Goal: Contribute content: Contribute content

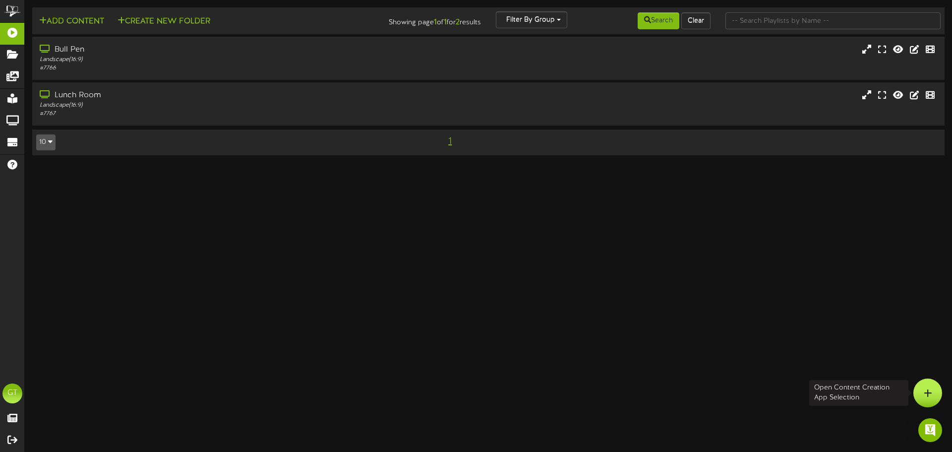
click at [929, 387] on div at bounding box center [927, 392] width 29 height 29
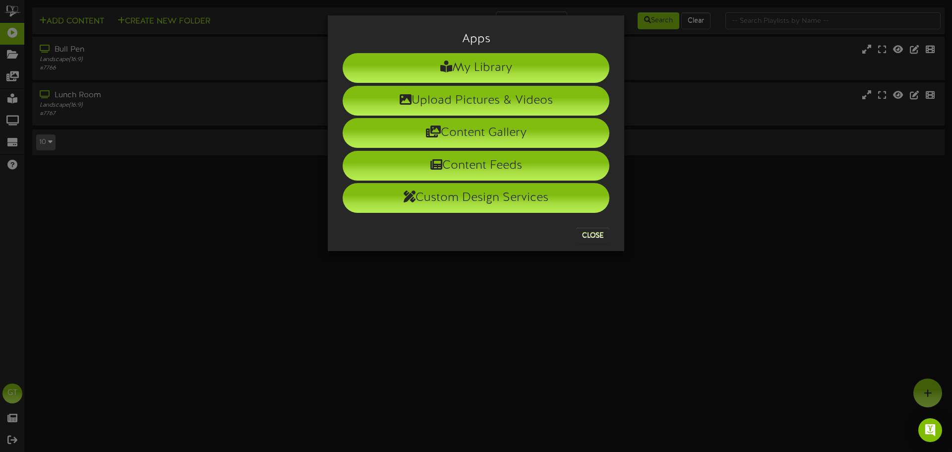
drag, startPoint x: 412, startPoint y: 316, endPoint x: 322, endPoint y: 131, distance: 205.6
click at [412, 316] on div "Apps My Library Upload Pictures & Videos Content Gallery Content Feeds Custom D…" at bounding box center [476, 226] width 952 height 452
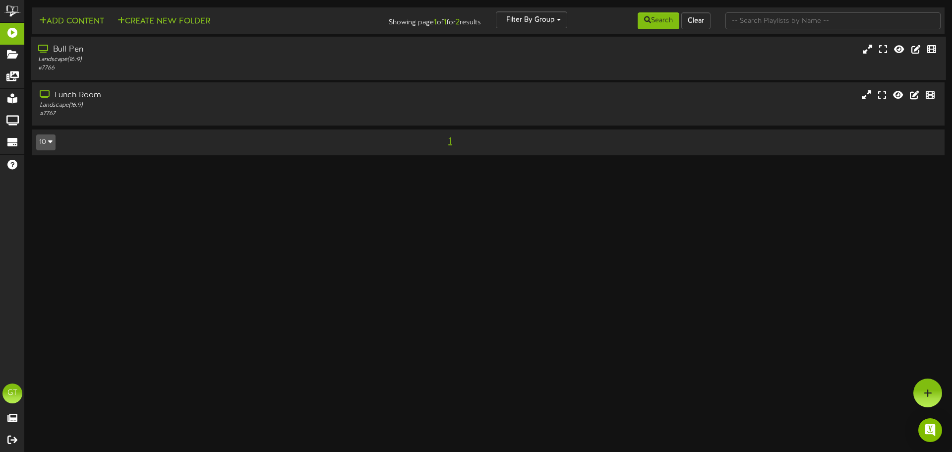
click at [306, 60] on div "Landscape ( 16:9 )" at bounding box center [221, 60] width 366 height 8
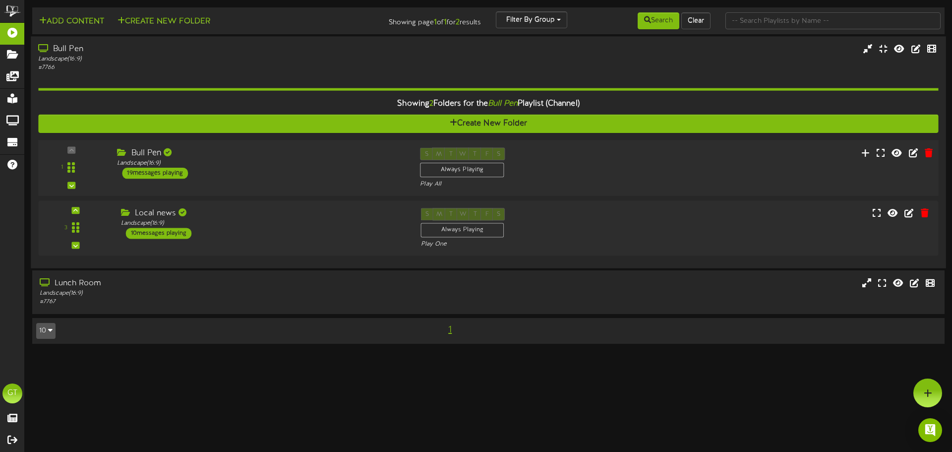
click at [276, 170] on div "Bull Pen Landscape ( 16:9 ) 19 messages playing" at bounding box center [261, 162] width 303 height 31
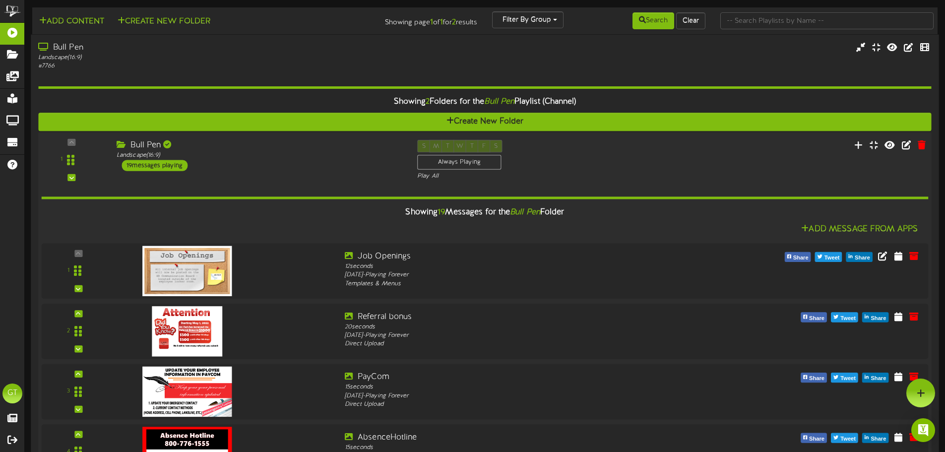
click at [301, 150] on div "Bull Pen" at bounding box center [260, 145] width 286 height 11
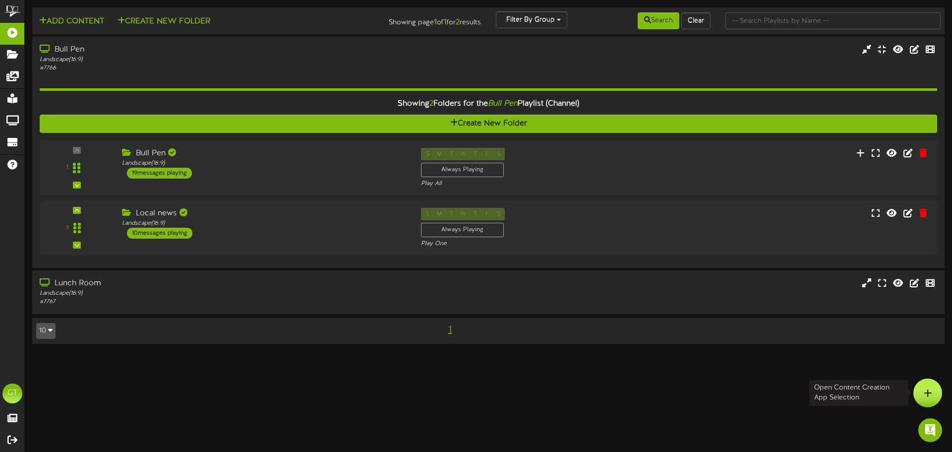
click at [927, 394] on icon at bounding box center [928, 392] width 8 height 9
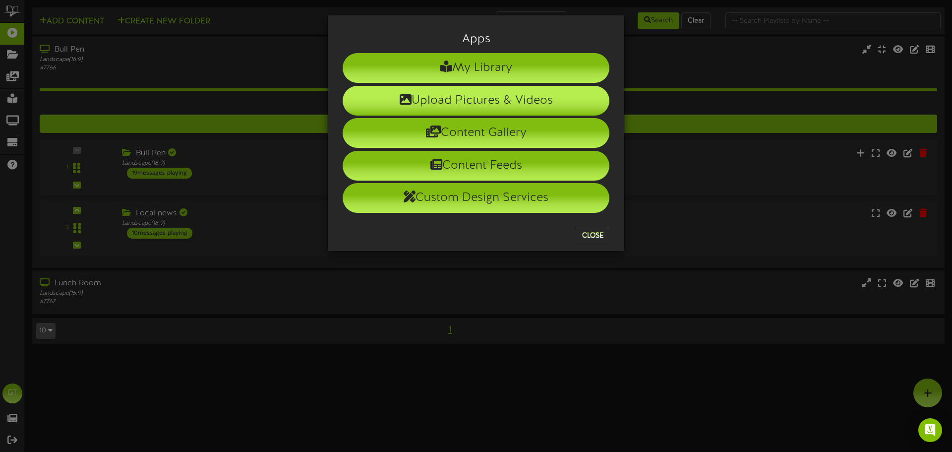
click at [437, 99] on li "Upload Pictures & Videos" at bounding box center [476, 101] width 267 height 30
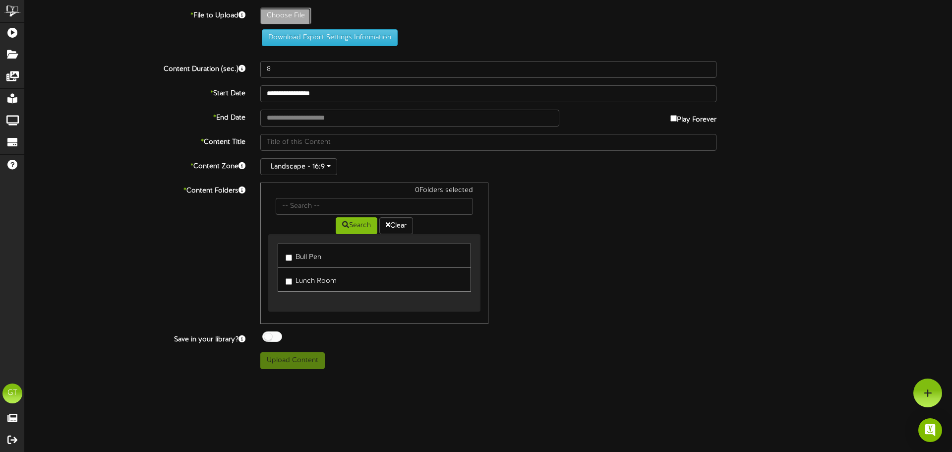
type input "**********"
type input "2025SeptemberBirthdays1"
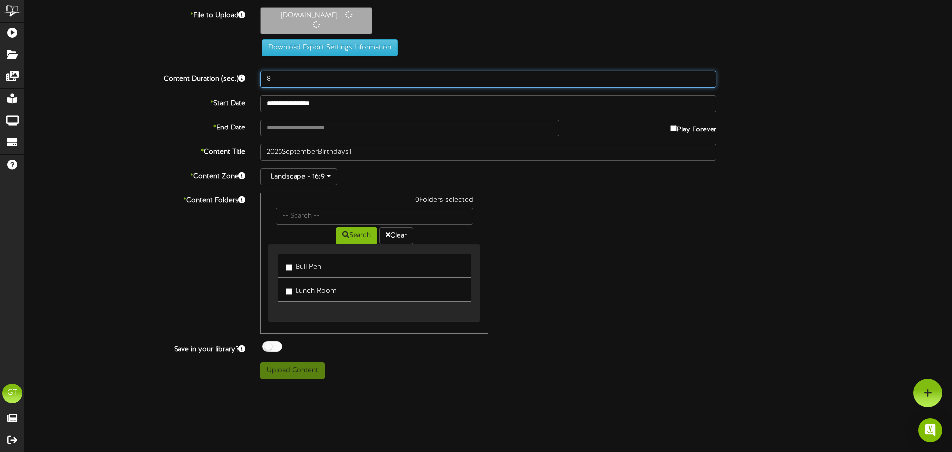
click at [313, 81] on input "8" at bounding box center [488, 79] width 456 height 17
type input "15"
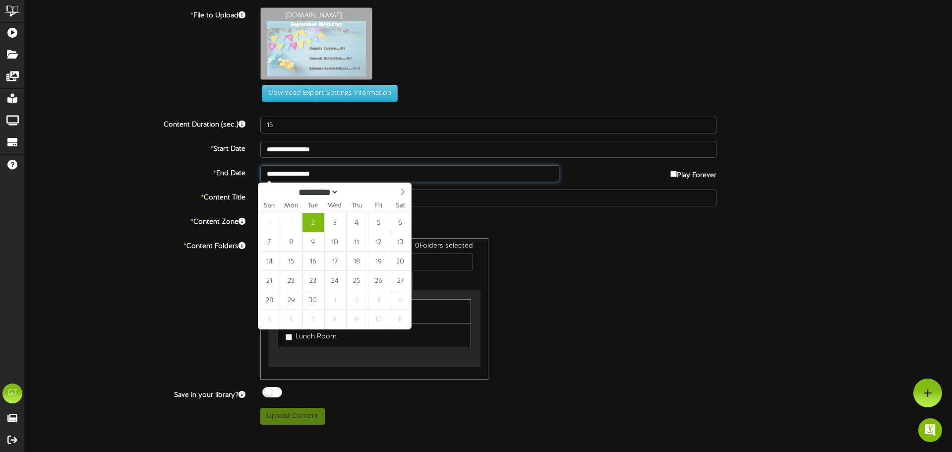
click at [370, 176] on input "**********" at bounding box center [409, 173] width 299 height 17
type input "**********"
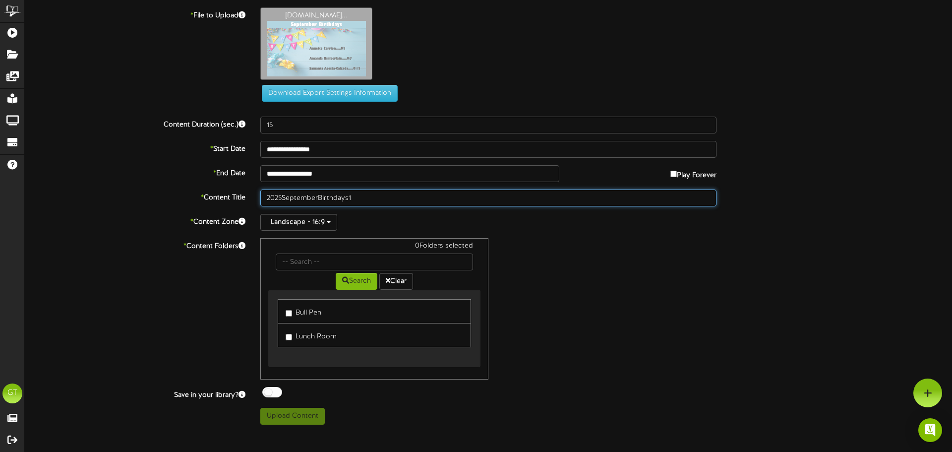
click at [283, 195] on input "2025SeptemberBirthdays1" at bounding box center [488, 197] width 456 height 17
click at [320, 196] on input "2025 SeptemberBirthdays1" at bounding box center [488, 197] width 456 height 17
click at [352, 199] on input "2025 September Birthdays1" at bounding box center [488, 197] width 456 height 17
type input "2025 September Birthdays 1"
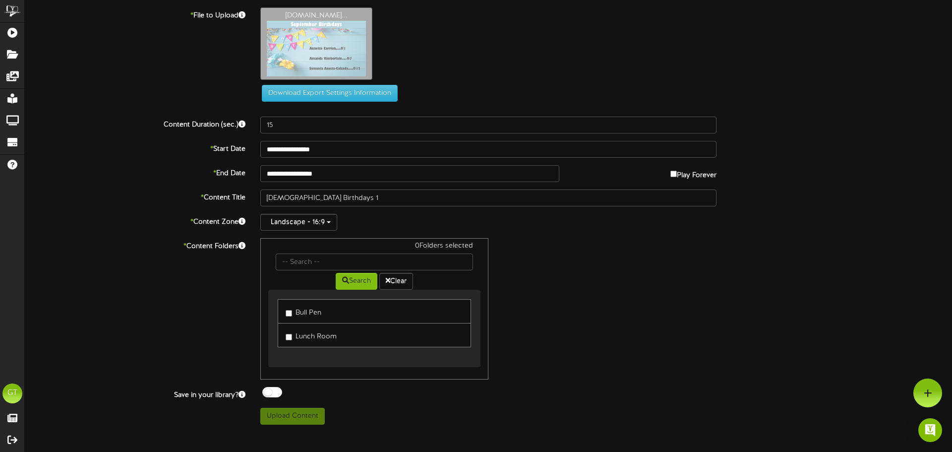
click at [298, 309] on label "Bull Pen" at bounding box center [304, 310] width 36 height 13
click at [303, 344] on link "Lunch Room" at bounding box center [374, 335] width 193 height 24
click at [306, 334] on label "Lunch Room" at bounding box center [311, 334] width 51 height 13
click at [307, 414] on button "Upload Content" at bounding box center [292, 416] width 64 height 17
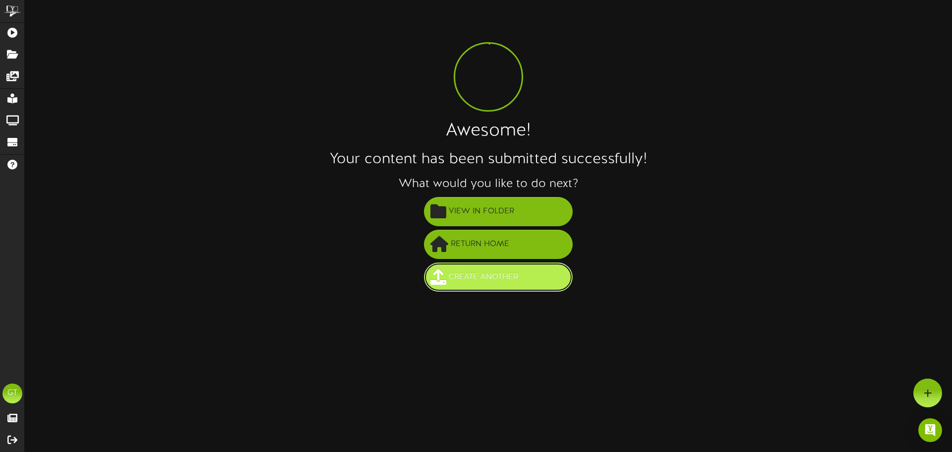
click at [505, 268] on button "Create Another" at bounding box center [498, 276] width 149 height 29
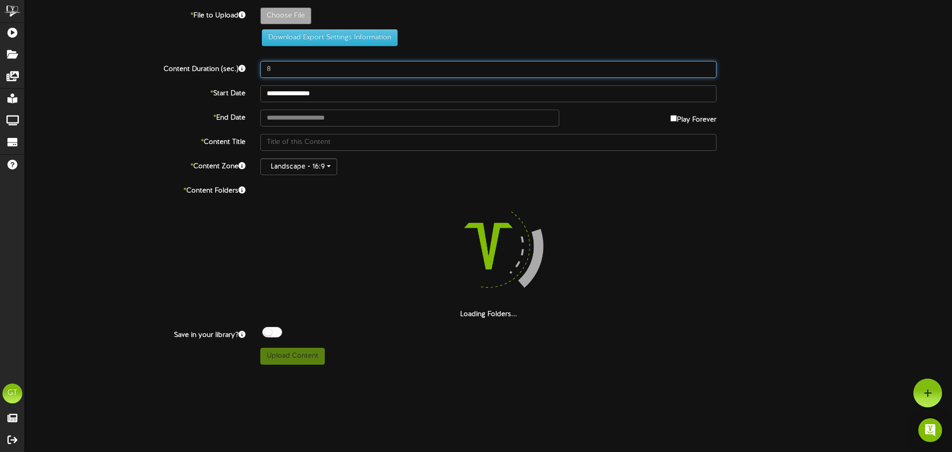
click at [290, 67] on input "8" at bounding box center [488, 69] width 456 height 17
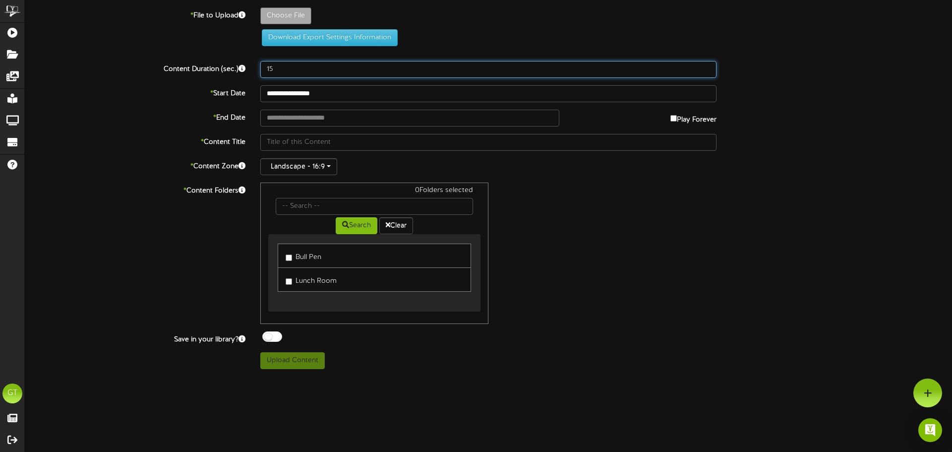
type input "15"
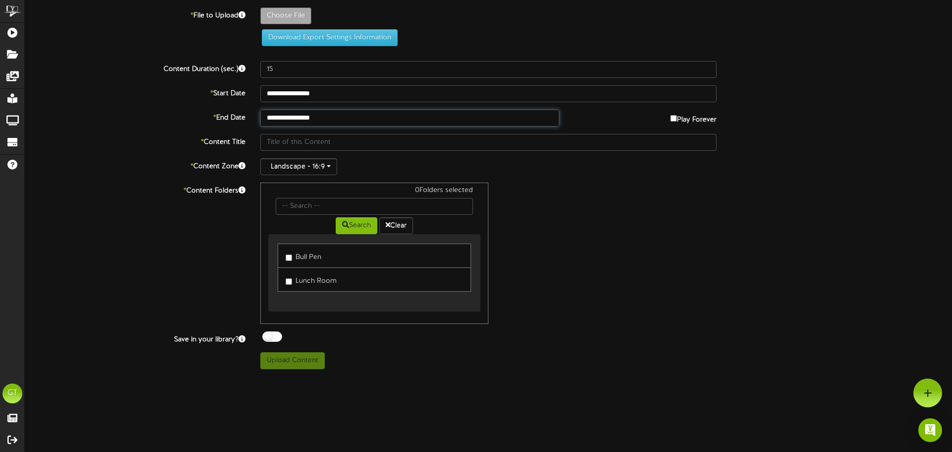
click at [453, 119] on input "**********" at bounding box center [409, 118] width 299 height 17
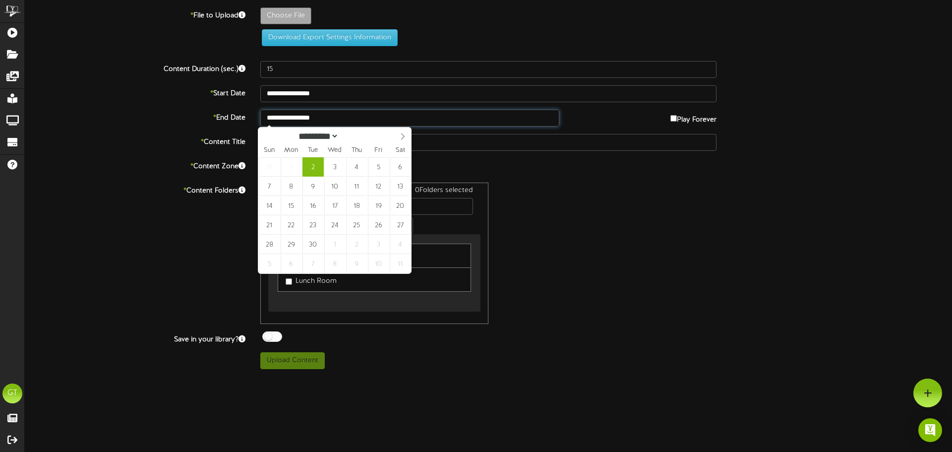
type input "**********"
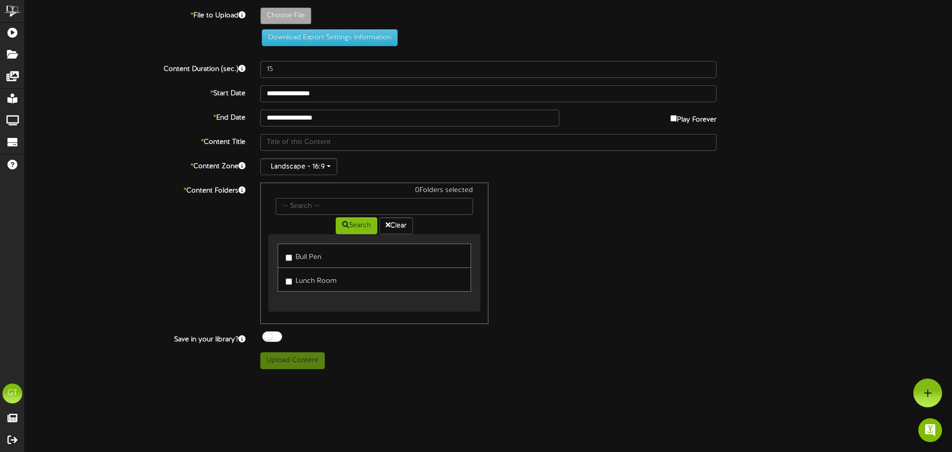
click at [304, 253] on label "Bull Pen" at bounding box center [304, 255] width 36 height 13
click at [304, 278] on label "Lunch Room" at bounding box center [311, 279] width 51 height 13
type input "**********"
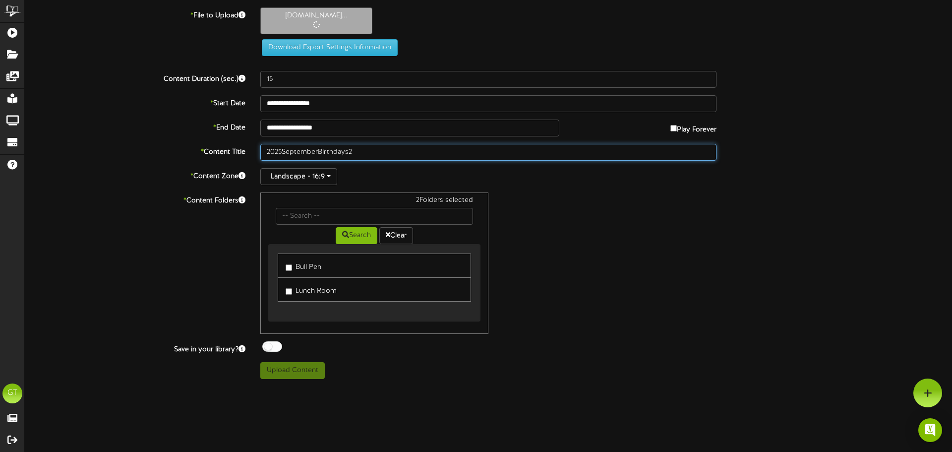
click at [282, 151] on input "2025SeptemberBirthdays2" at bounding box center [488, 152] width 456 height 17
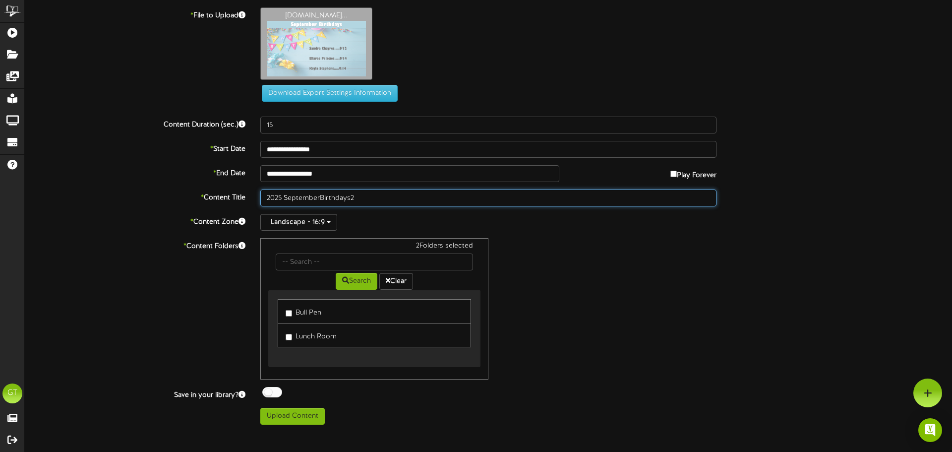
click at [319, 198] on input "2025 SeptemberBirthdays2" at bounding box center [488, 197] width 456 height 17
click at [351, 199] on input "2025 September Birthdays2" at bounding box center [488, 197] width 456 height 17
type input "2025 September Birthdays 2"
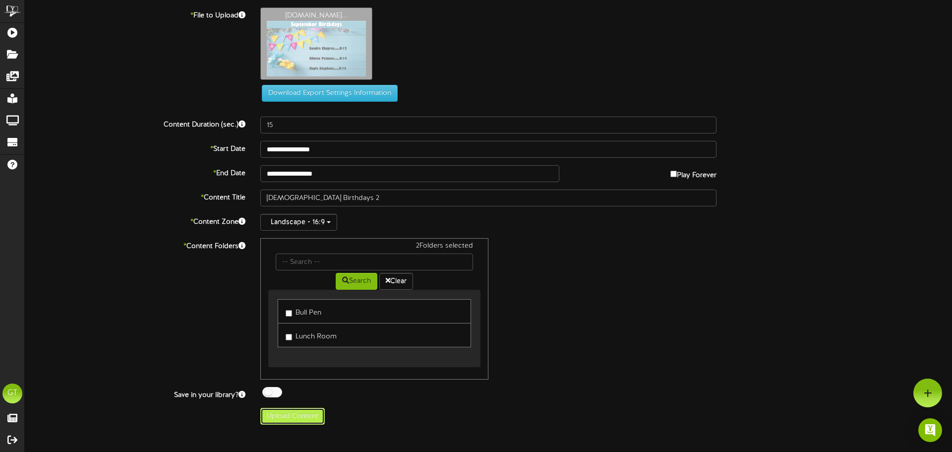
click at [307, 413] on button "Upload Content" at bounding box center [292, 416] width 64 height 17
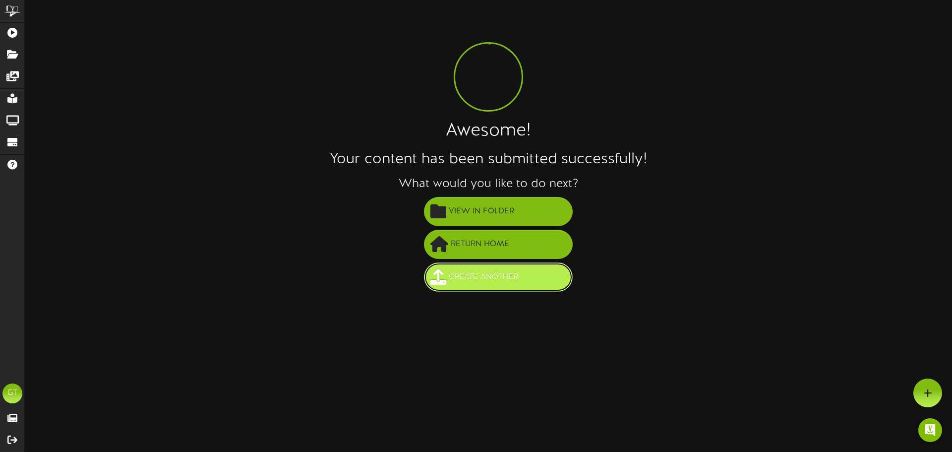
click at [499, 282] on span "Create Another" at bounding box center [483, 277] width 74 height 16
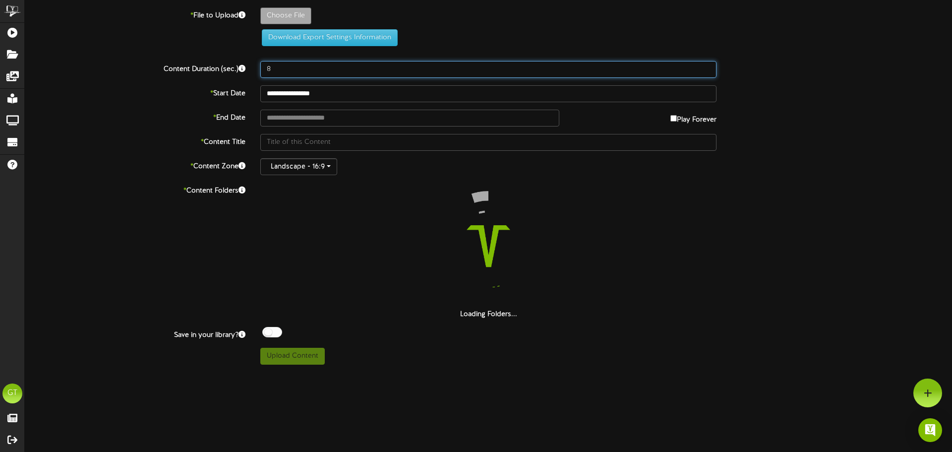
click at [293, 69] on input "8" at bounding box center [488, 69] width 456 height 17
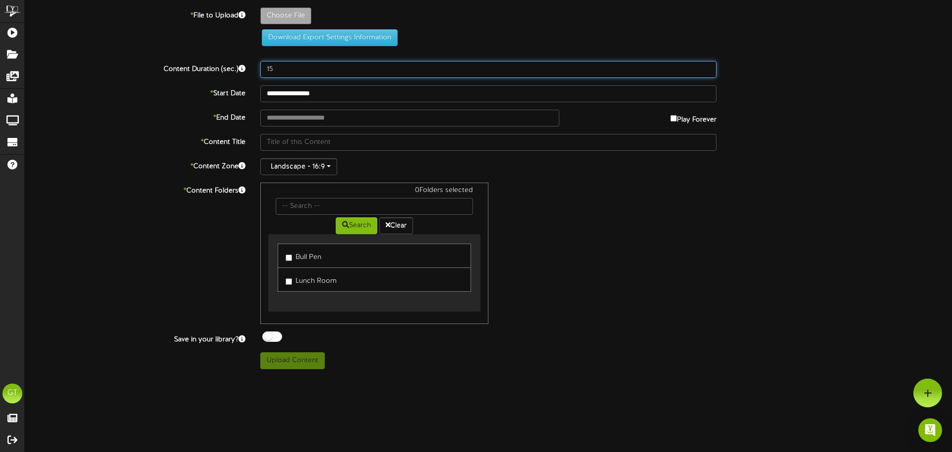
type input "15"
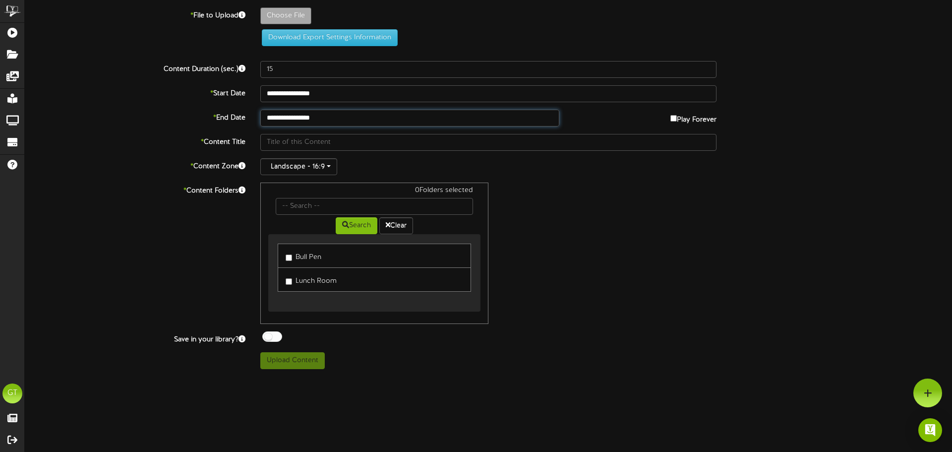
click at [380, 119] on input "**********" at bounding box center [409, 118] width 299 height 17
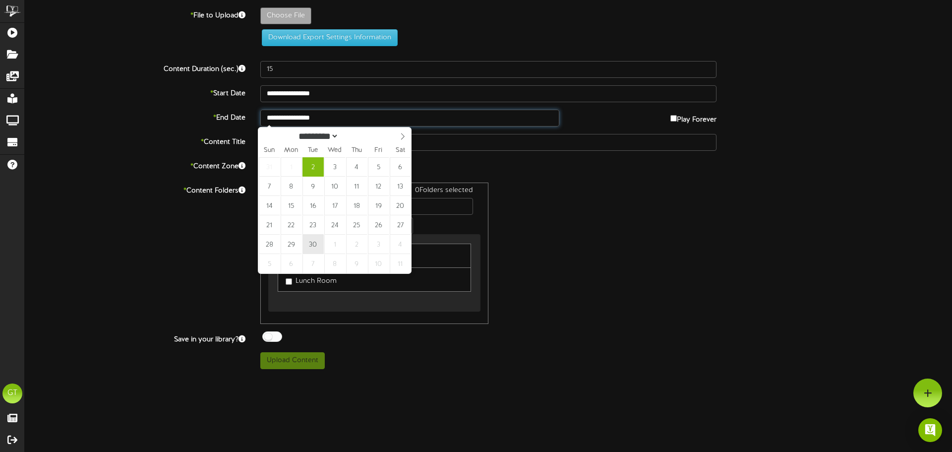
type input "**********"
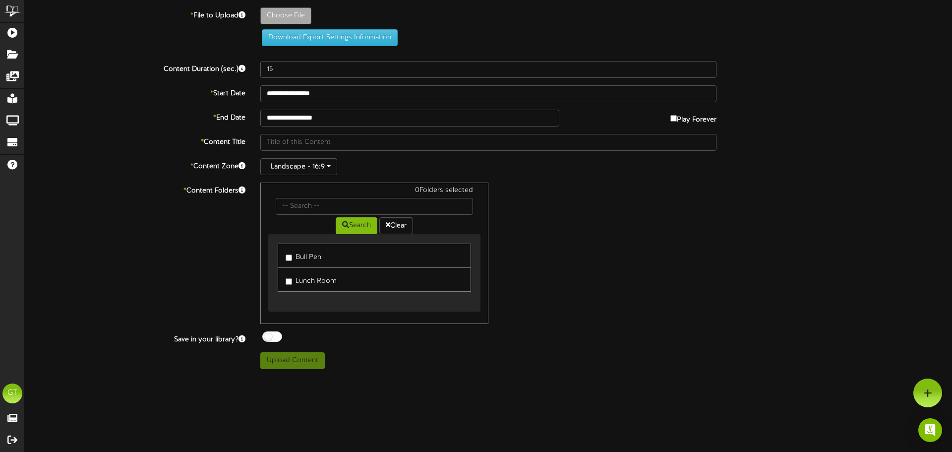
click at [312, 255] on label "Bull Pen" at bounding box center [304, 255] width 36 height 13
click at [311, 277] on label "Lunch Room" at bounding box center [311, 279] width 51 height 13
type input "**********"
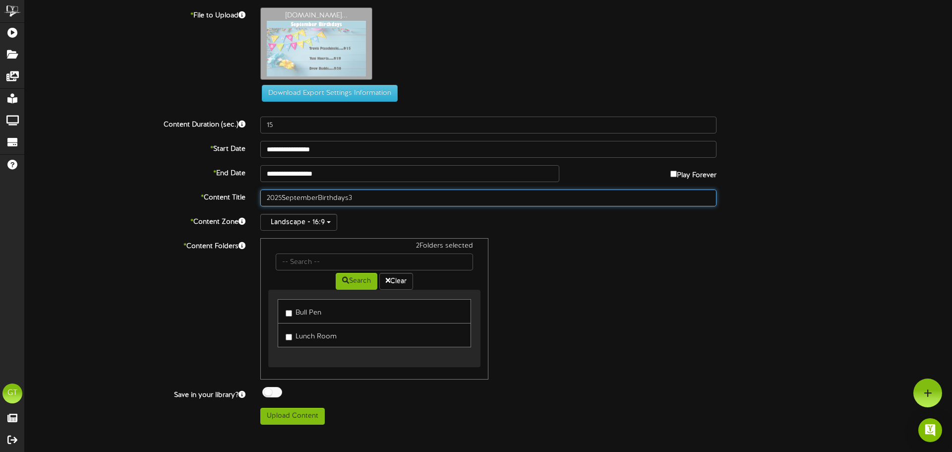
click at [281, 195] on input "2025SeptemberBirthdays3" at bounding box center [488, 197] width 456 height 17
click at [318, 198] on input "2025 SeptemberBirthdays3" at bounding box center [488, 197] width 456 height 17
drag, startPoint x: 351, startPoint y: 197, endPoint x: 354, endPoint y: 202, distance: 6.1
click at [351, 197] on input "2025 September Birthdays3" at bounding box center [488, 197] width 456 height 17
type input "2025 September Birthdays 3"
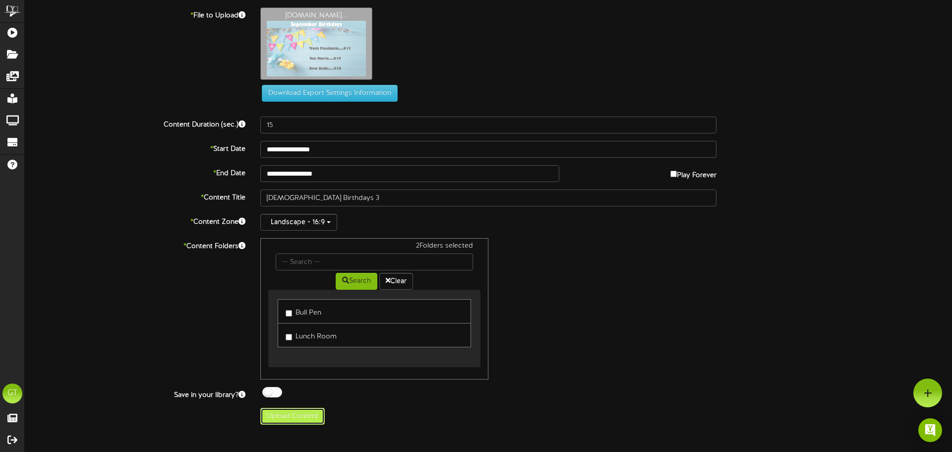
click at [289, 415] on button "Upload Content" at bounding box center [292, 416] width 64 height 17
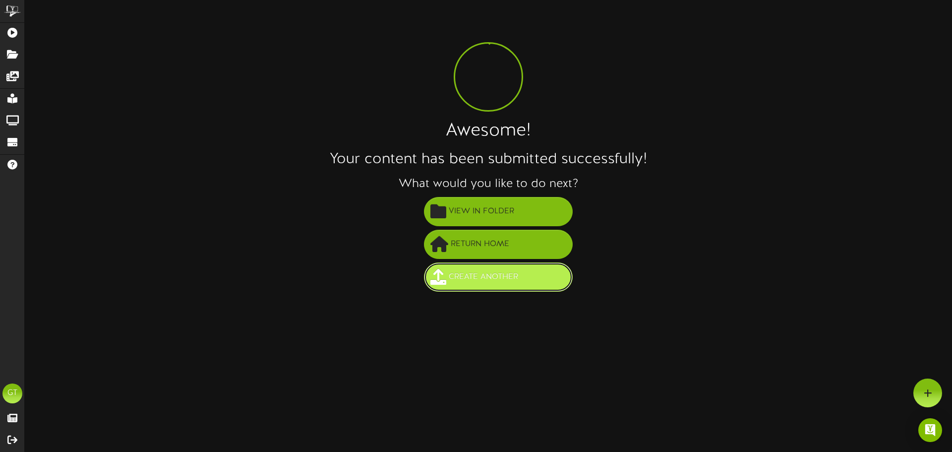
click at [472, 280] on span "Create Another" at bounding box center [483, 277] width 74 height 16
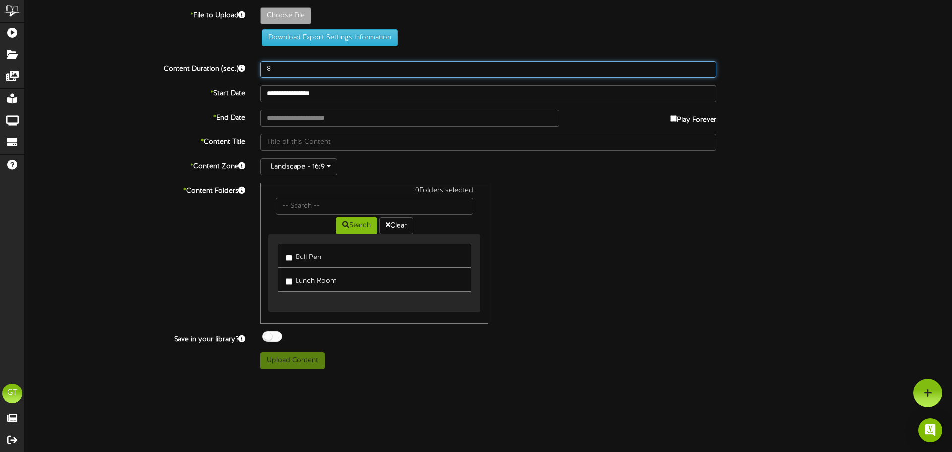
click at [295, 69] on input "8" at bounding box center [488, 69] width 456 height 17
type input "15"
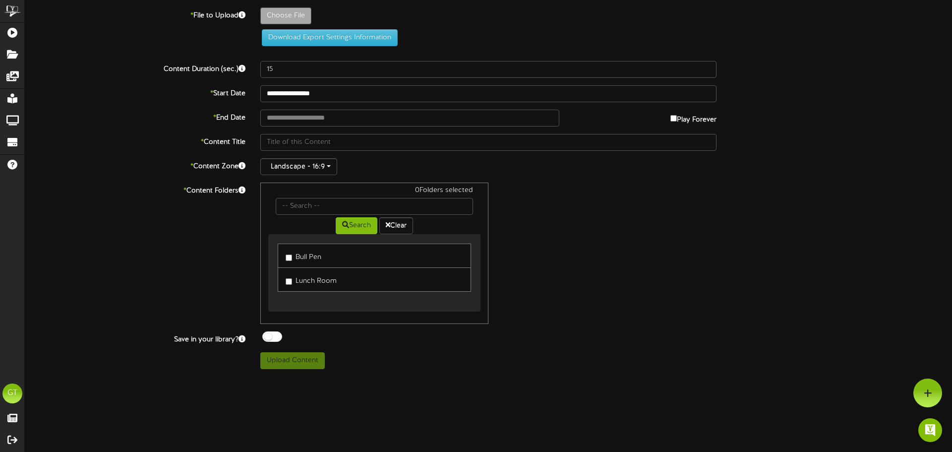
click at [675, 118] on label "Play Forever" at bounding box center [693, 117] width 46 height 15
click at [533, 119] on input "text" at bounding box center [409, 118] width 299 height 17
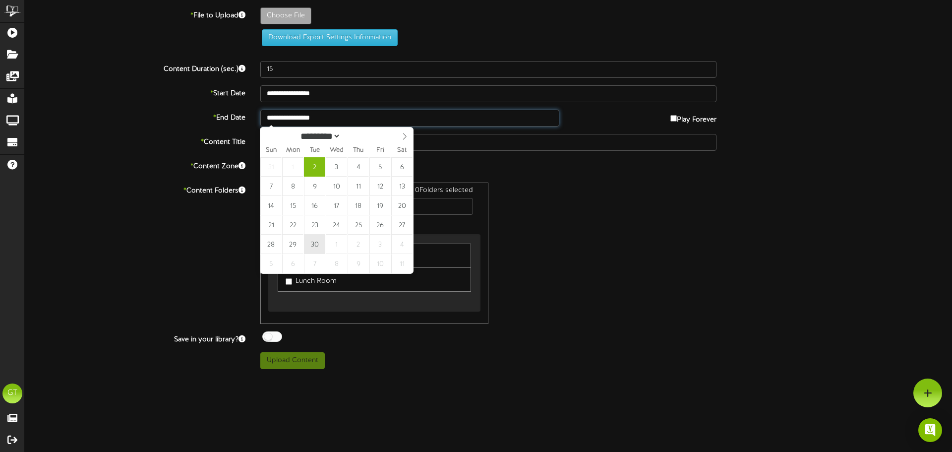
type input "**********"
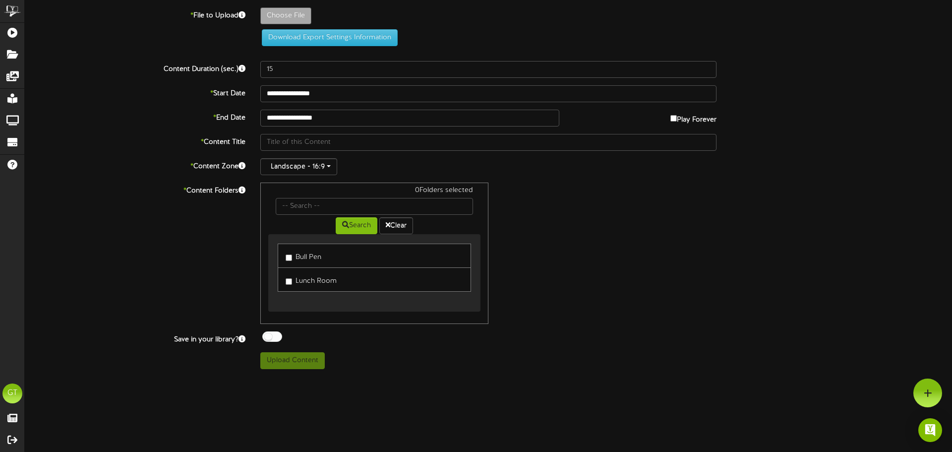
click at [312, 249] on label "Bull Pen" at bounding box center [304, 255] width 36 height 13
click at [315, 280] on label "Lunch Room" at bounding box center [311, 279] width 51 height 13
type input "**********"
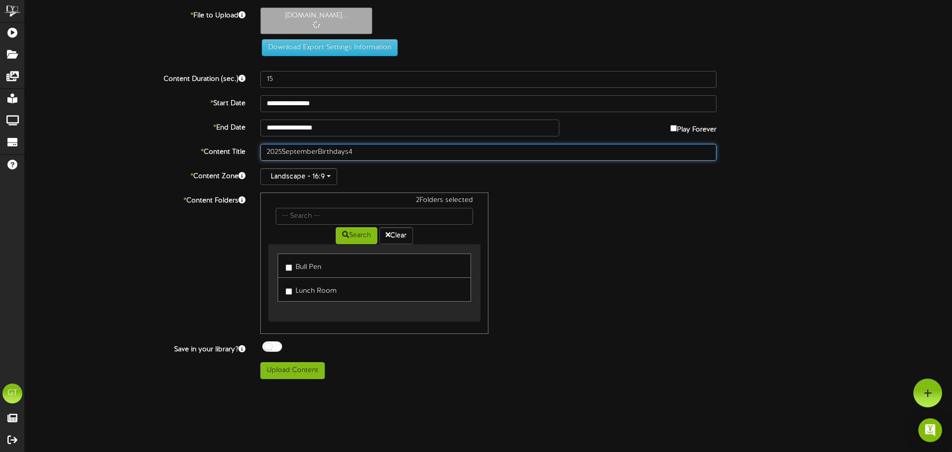
click at [282, 152] on input "2025SeptemberBirthdays4" at bounding box center [488, 152] width 456 height 17
click at [319, 151] on input "2025 SeptemberBirthdays4" at bounding box center [488, 152] width 456 height 17
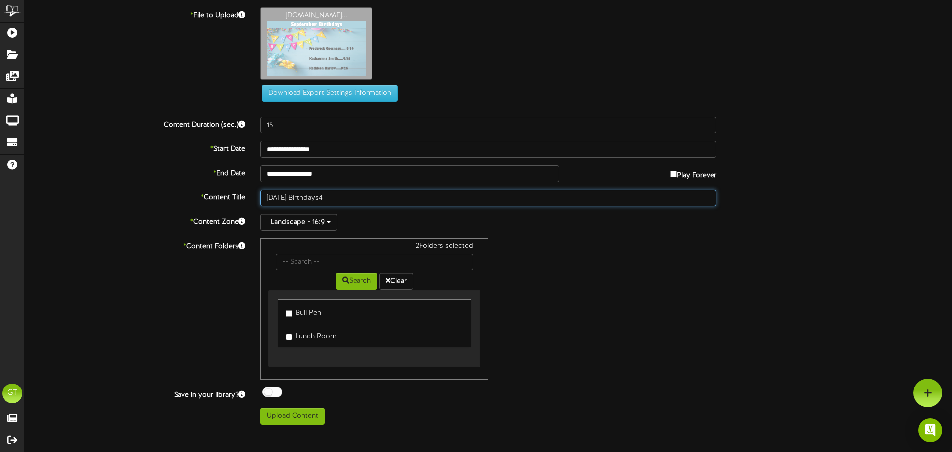
click at [353, 198] on input "2025 September Birthdays4" at bounding box center [488, 197] width 456 height 17
type input "2025 September Birthdays 4"
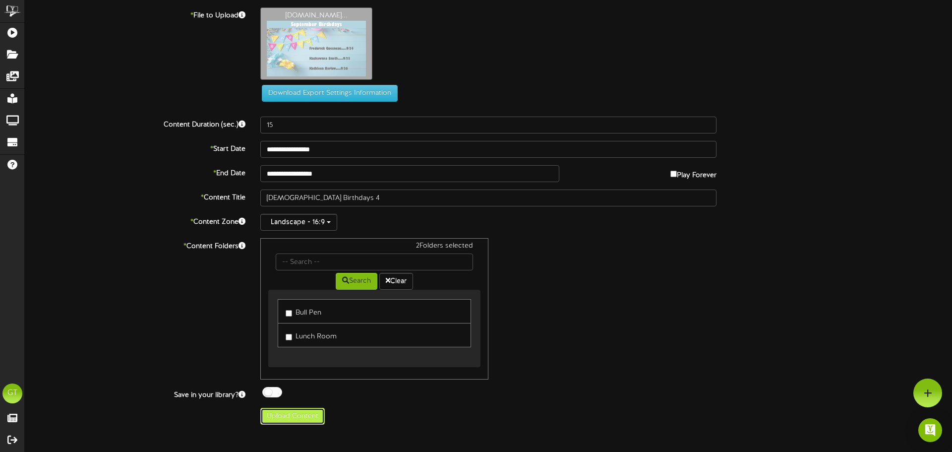
click at [300, 415] on button "Upload Content" at bounding box center [292, 416] width 64 height 17
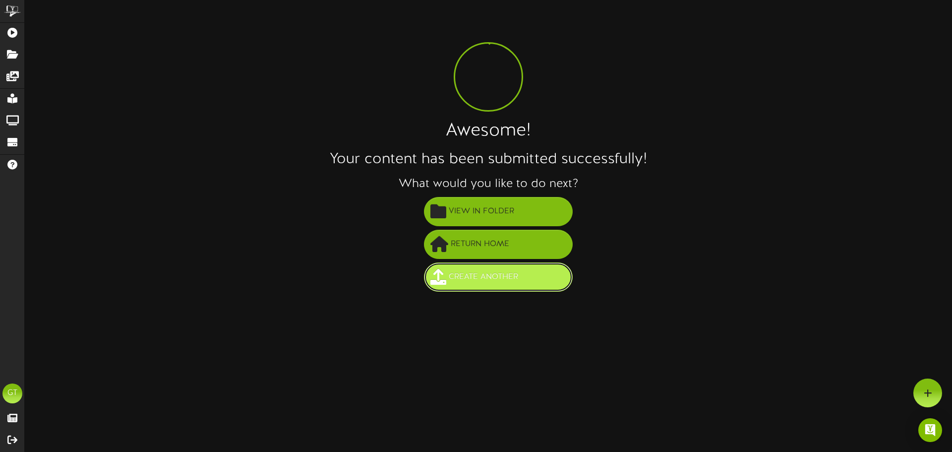
click at [500, 266] on button "Create Another" at bounding box center [498, 276] width 149 height 29
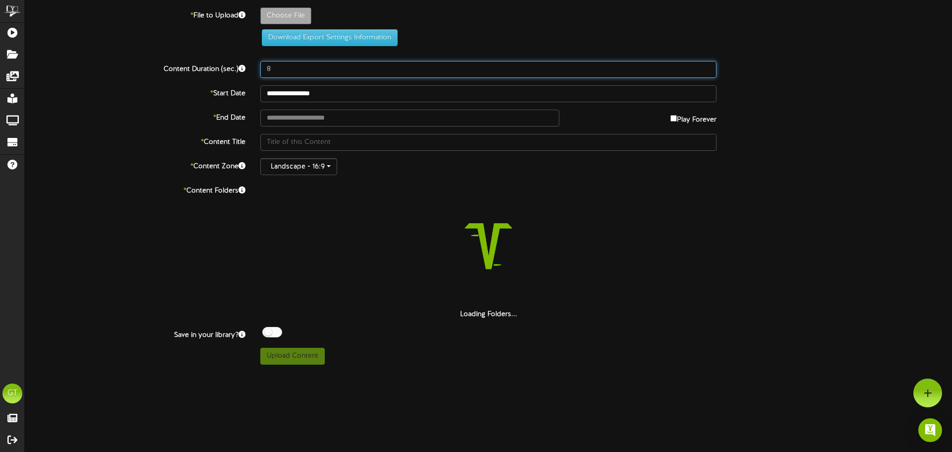
click at [299, 72] on input "8" at bounding box center [488, 69] width 456 height 17
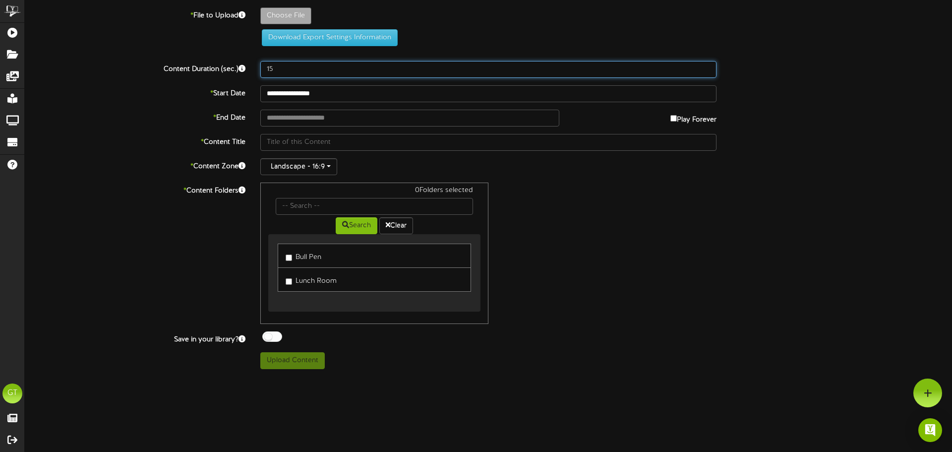
type input "15"
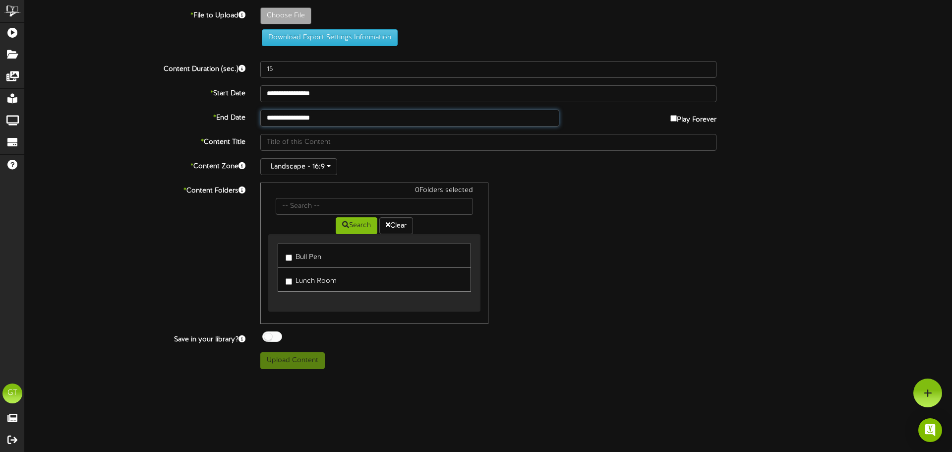
click at [387, 117] on input "**********" at bounding box center [409, 118] width 299 height 17
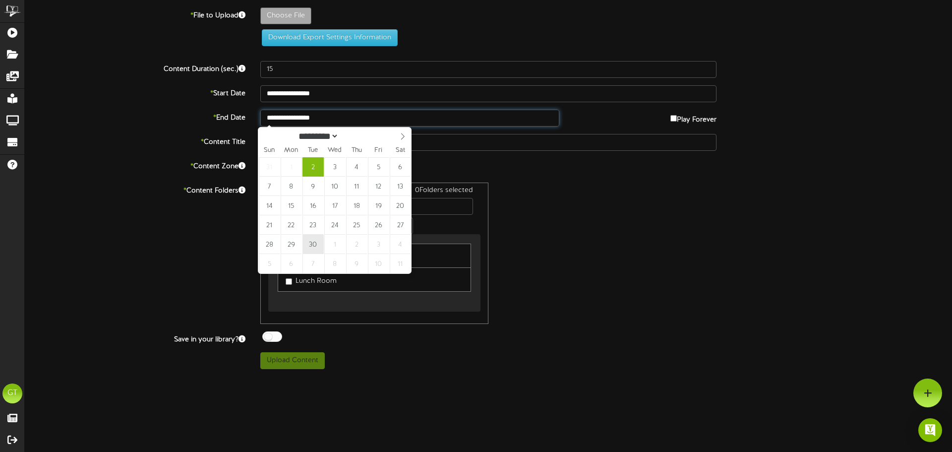
type input "**********"
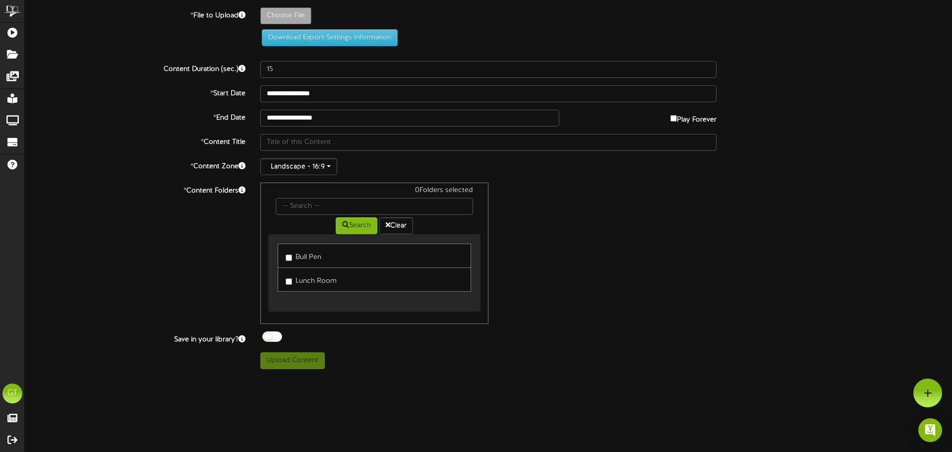
click at [317, 255] on label "Bull Pen" at bounding box center [304, 255] width 36 height 13
click at [313, 277] on label "Lunch Room" at bounding box center [311, 279] width 51 height 13
type input "**********"
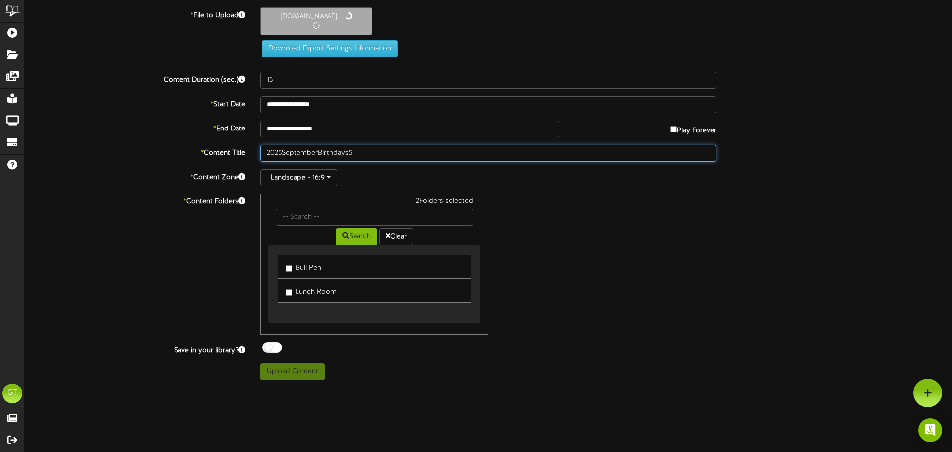
click at [281, 153] on input "2025SeptemberBirthdays5" at bounding box center [488, 153] width 456 height 17
click at [319, 152] on input "2025 SeptemberBirthdays5" at bounding box center [488, 152] width 456 height 17
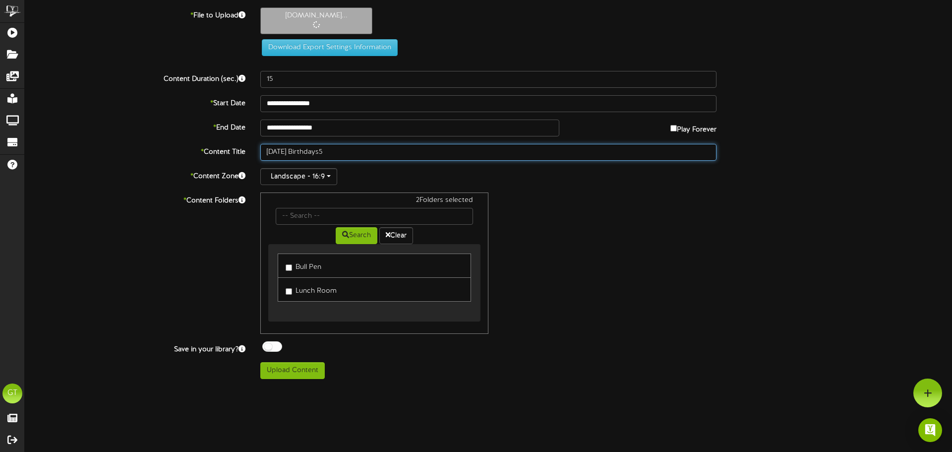
click at [353, 152] on input "2025 September Birthdays5" at bounding box center [488, 152] width 456 height 17
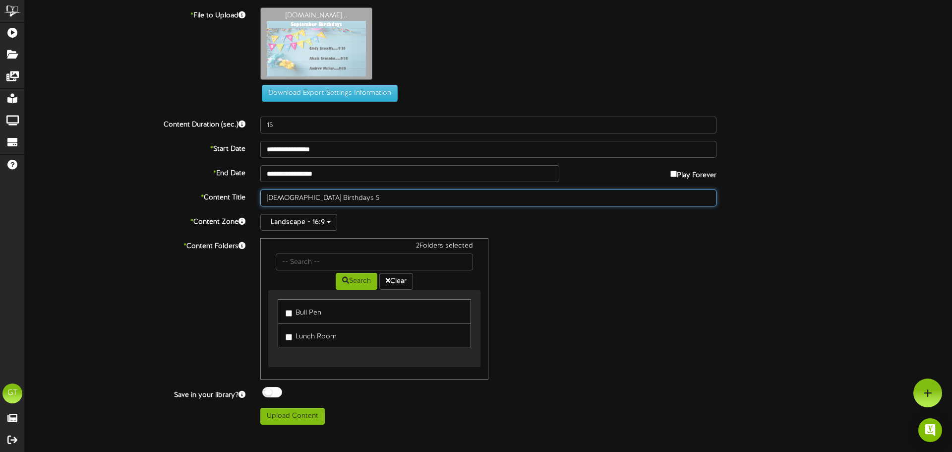
type input "2025 September Birthdays 5"
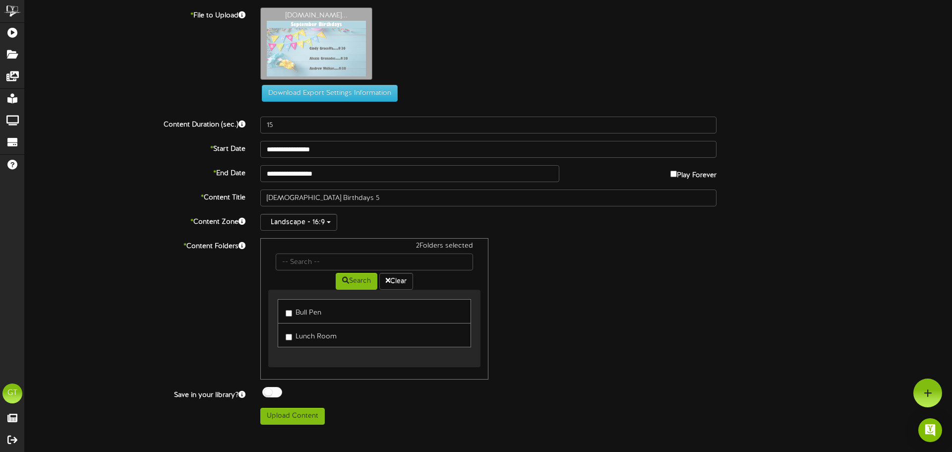
click at [628, 289] on div "2 Folders selected Search Clear Bull Pen Lunch Room" at bounding box center [488, 308] width 471 height 141
click at [310, 412] on button "Upload Content" at bounding box center [292, 416] width 64 height 17
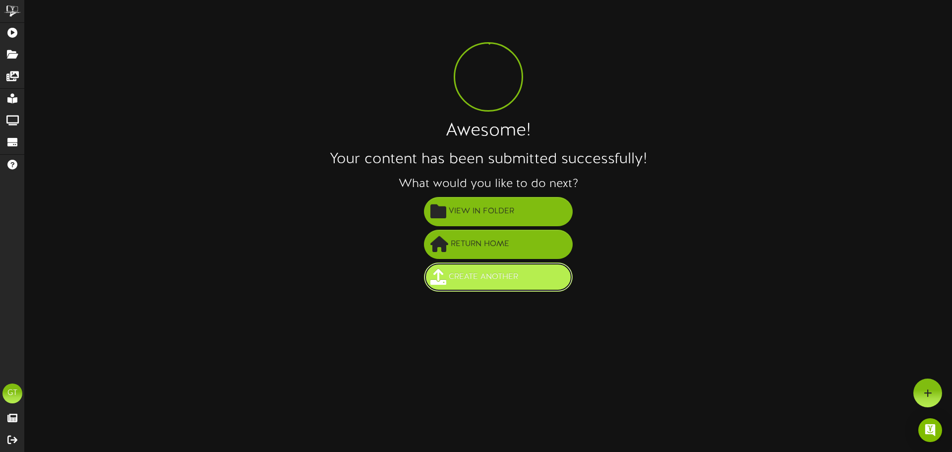
click at [507, 268] on button "Create Another" at bounding box center [498, 276] width 149 height 29
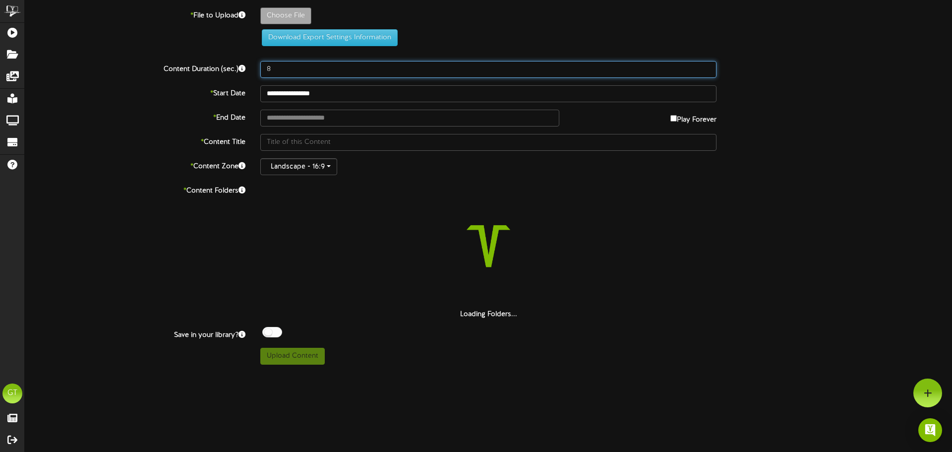
click at [290, 67] on input "8" at bounding box center [488, 69] width 456 height 17
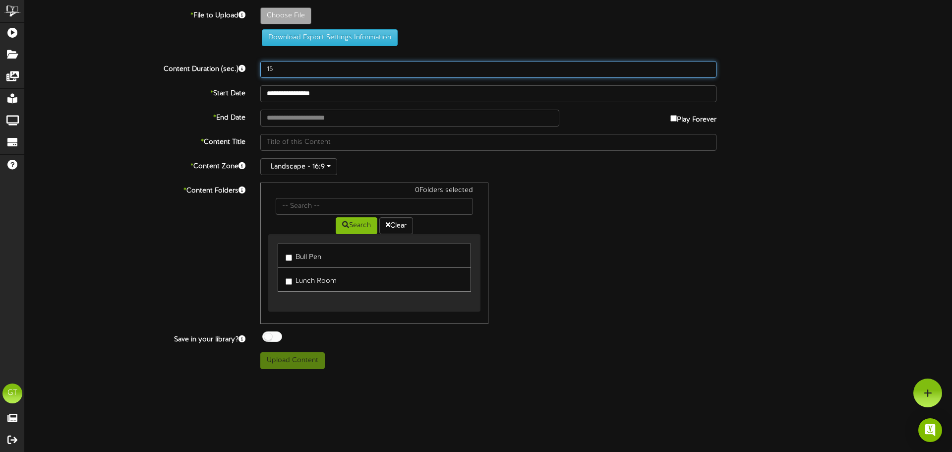
type input "15"
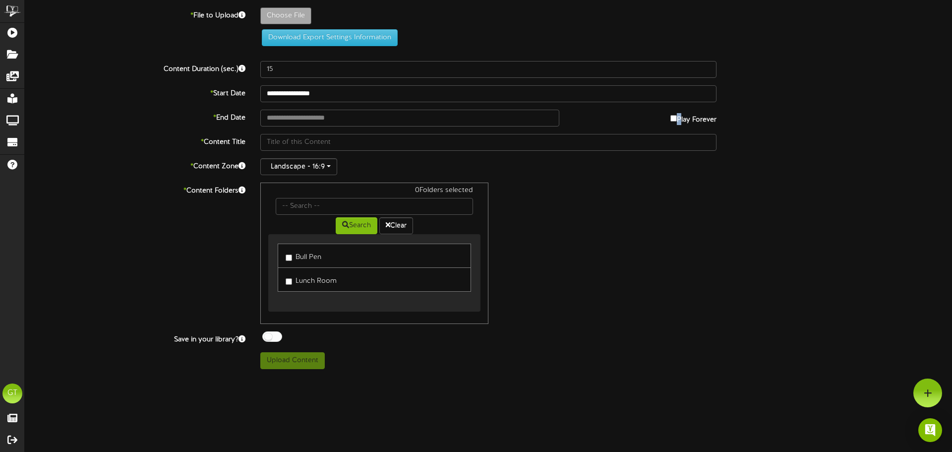
click at [675, 115] on label "Play Forever" at bounding box center [693, 117] width 46 height 15
click at [505, 118] on input "text" at bounding box center [409, 118] width 299 height 17
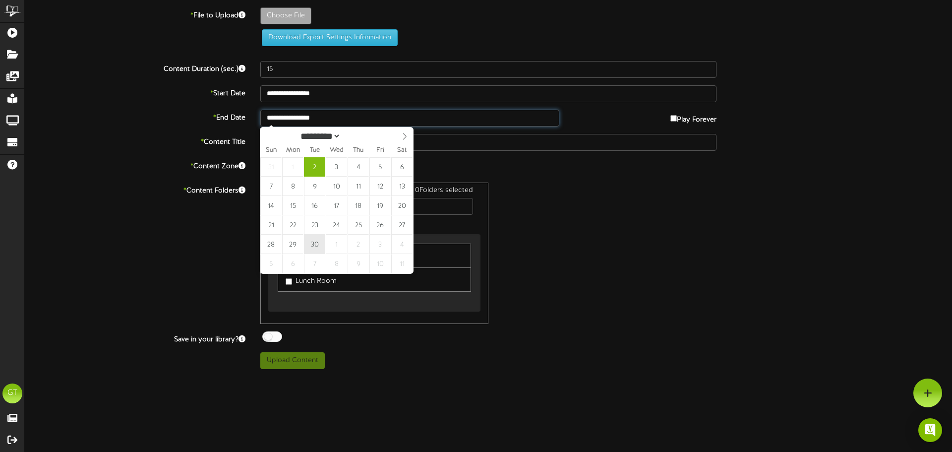
type input "**********"
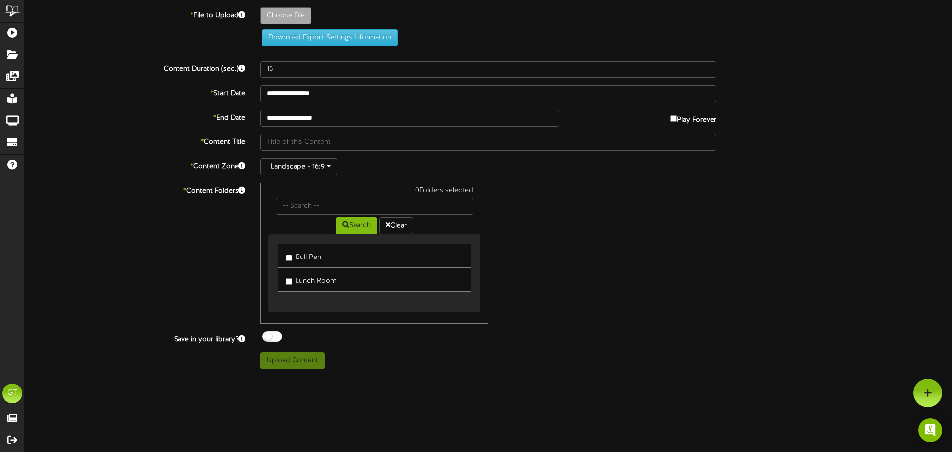
click at [304, 255] on label "Bull Pen" at bounding box center [304, 255] width 36 height 13
click at [308, 275] on label "Lunch Room" at bounding box center [311, 279] width 51 height 13
type input "**********"
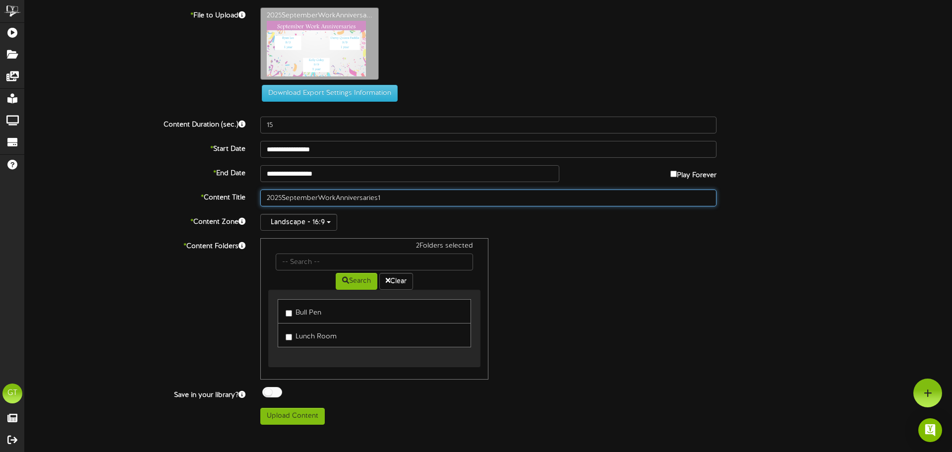
click at [282, 199] on input "2025SeptemberWorkAnniversaries1" at bounding box center [488, 197] width 456 height 17
click at [320, 199] on input "2025 SeptemberWorkAnniversaries1" at bounding box center [488, 197] width 456 height 17
click at [339, 199] on input "2025 September WorkAnniversaries1" at bounding box center [488, 197] width 456 height 17
click at [384, 198] on input "2025 September Work Anniversaries1" at bounding box center [488, 197] width 456 height 17
type input "2025 September Work Anniversaries 1"
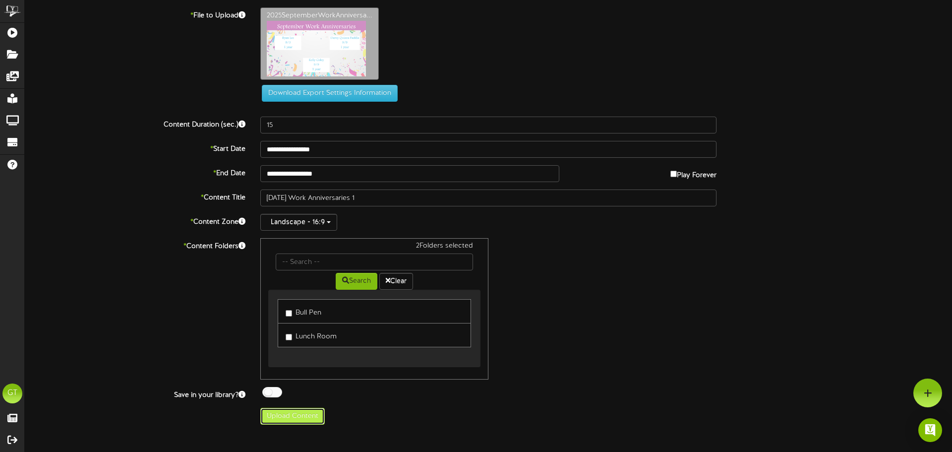
click at [308, 416] on button "Upload Content" at bounding box center [292, 416] width 64 height 17
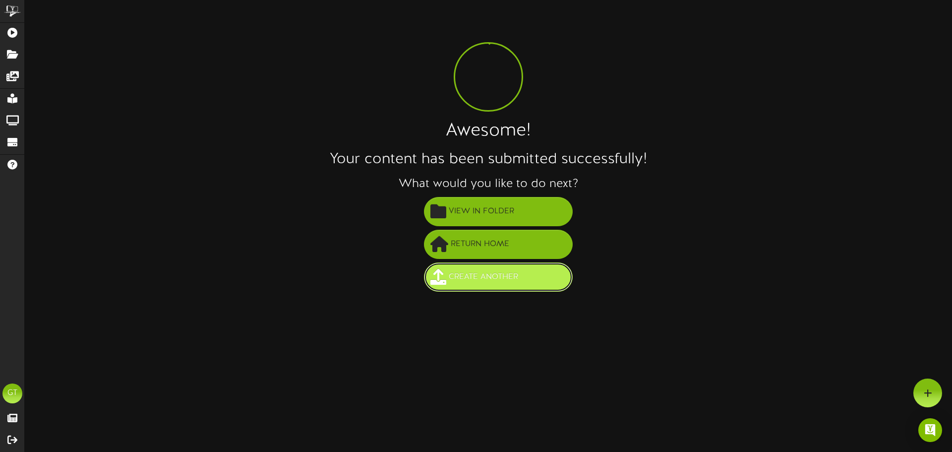
click at [475, 278] on span "Create Another" at bounding box center [483, 277] width 74 height 16
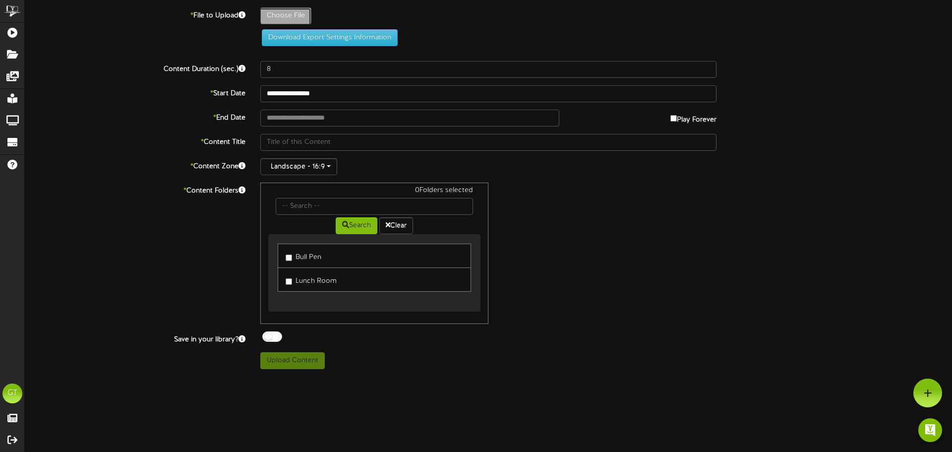
type input "**********"
type input "2025SeptemberWorkAnniversaries2"
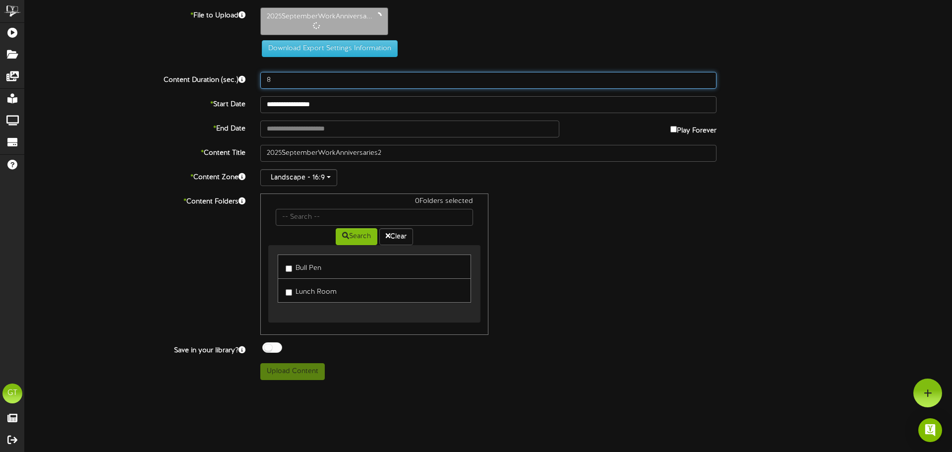
click at [331, 82] on input "8" at bounding box center [488, 80] width 456 height 17
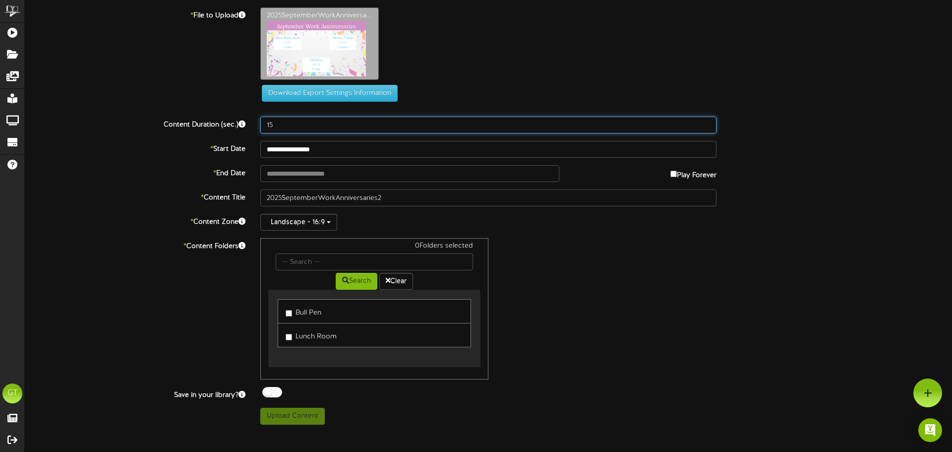
type input "15"
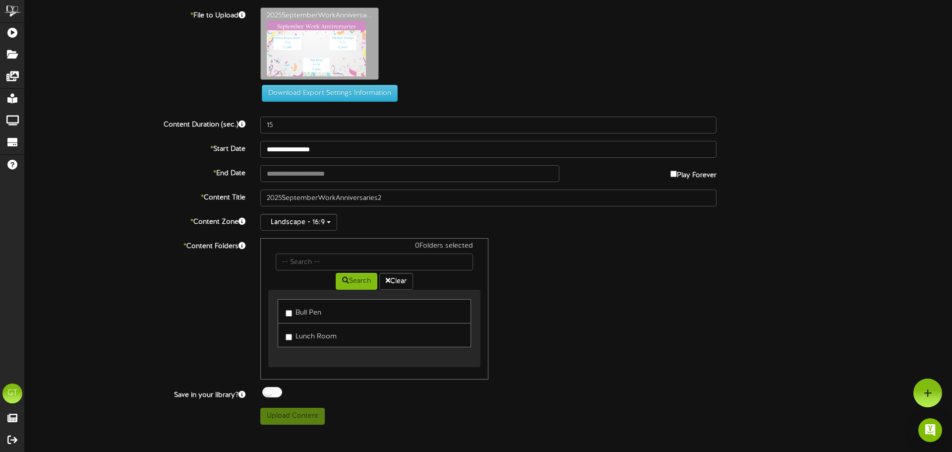
click at [677, 172] on label "Play Forever" at bounding box center [693, 172] width 46 height 15
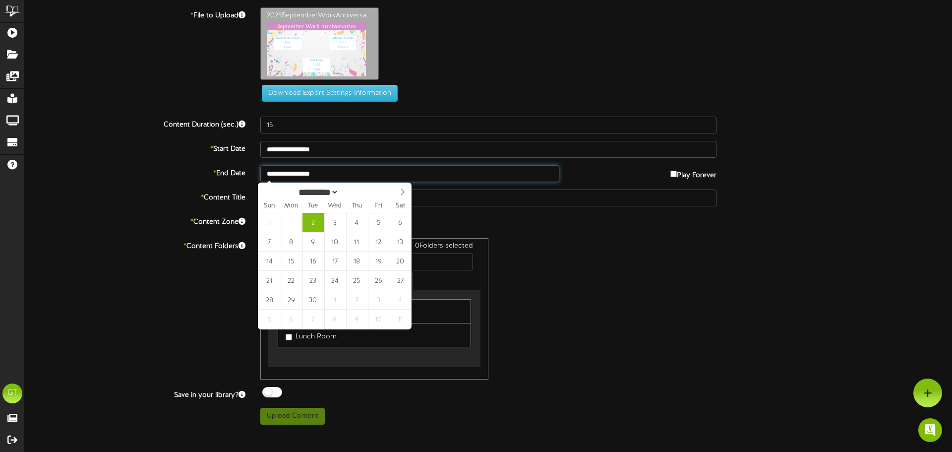
click at [497, 172] on input "**********" at bounding box center [409, 173] width 299 height 17
type input "**********"
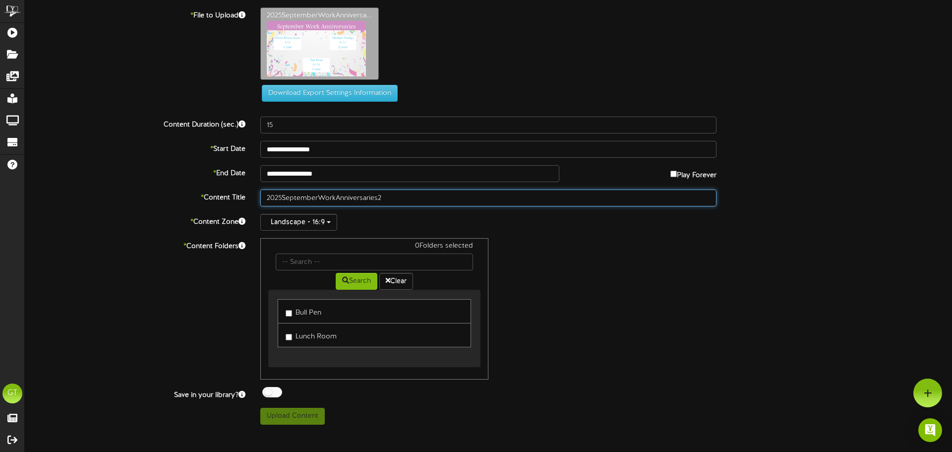
click at [282, 197] on input "2025SeptemberWorkAnniversaries2" at bounding box center [488, 197] width 456 height 17
click at [319, 198] on input "2025 SeptemberWorkAnniversaries2" at bounding box center [488, 197] width 456 height 17
click at [338, 198] on input "[DATE] WorkAnniversaries2" at bounding box center [488, 197] width 456 height 17
click at [384, 199] on input "[DATE] Work Anniversaries2" at bounding box center [488, 197] width 456 height 17
type input "2025 September Work Anniversaries 2"
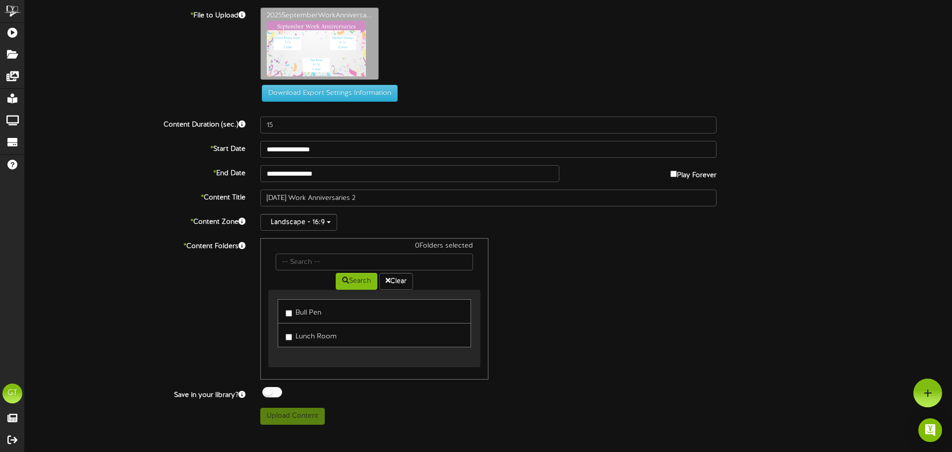
click at [325, 309] on link "Bull Pen" at bounding box center [374, 311] width 193 height 24
click at [314, 316] on label "Bull Pen" at bounding box center [304, 310] width 36 height 13
click at [316, 337] on label "Lunch Room" at bounding box center [311, 334] width 51 height 13
click at [335, 334] on label "Lunch Room" at bounding box center [311, 334] width 51 height 13
click at [304, 418] on button "Upload Content" at bounding box center [292, 416] width 64 height 17
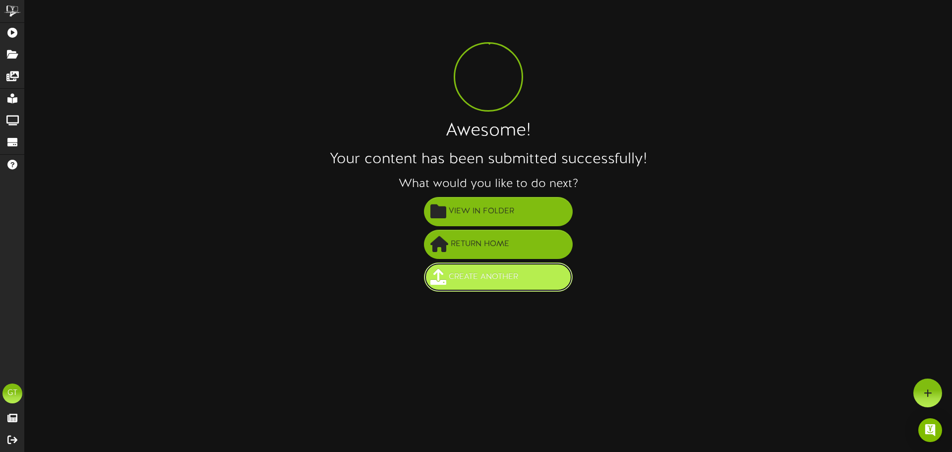
click at [486, 281] on span "Create Another" at bounding box center [483, 277] width 74 height 16
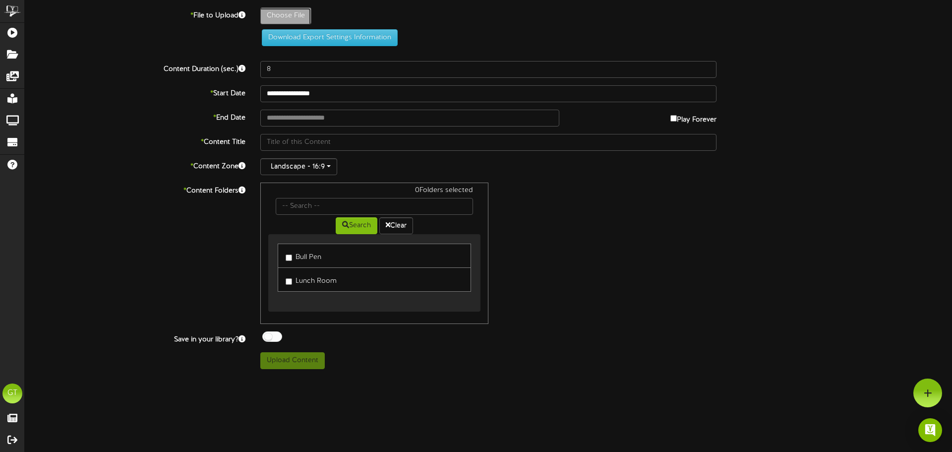
type input "**********"
type input "2025SeptemberWorkAnniversaries3"
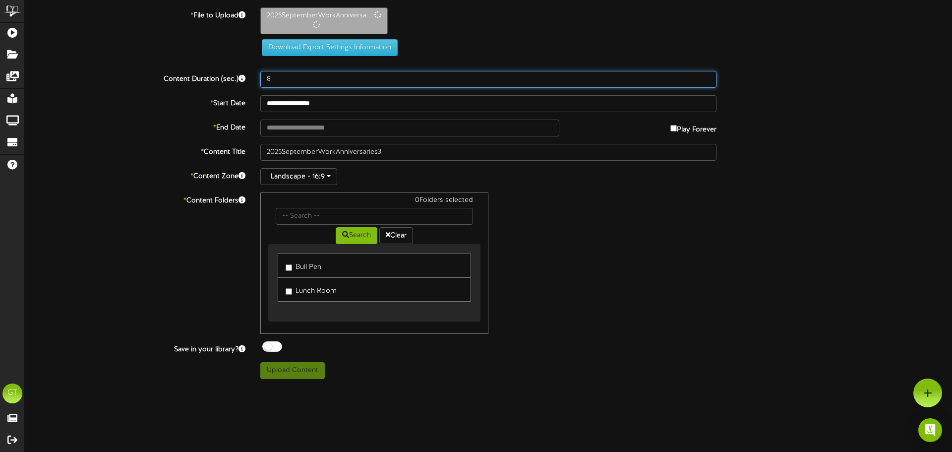
click at [315, 81] on input "8" at bounding box center [488, 79] width 456 height 17
type input "15"
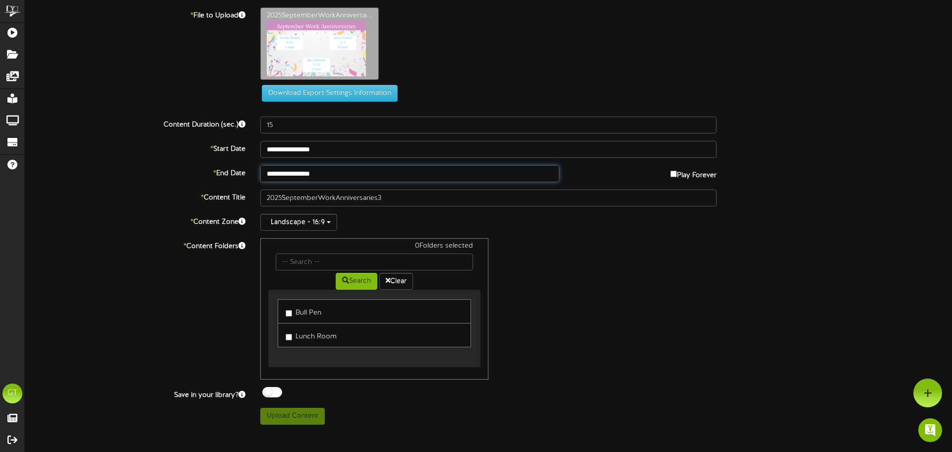
click at [352, 165] on input "**********" at bounding box center [409, 173] width 299 height 17
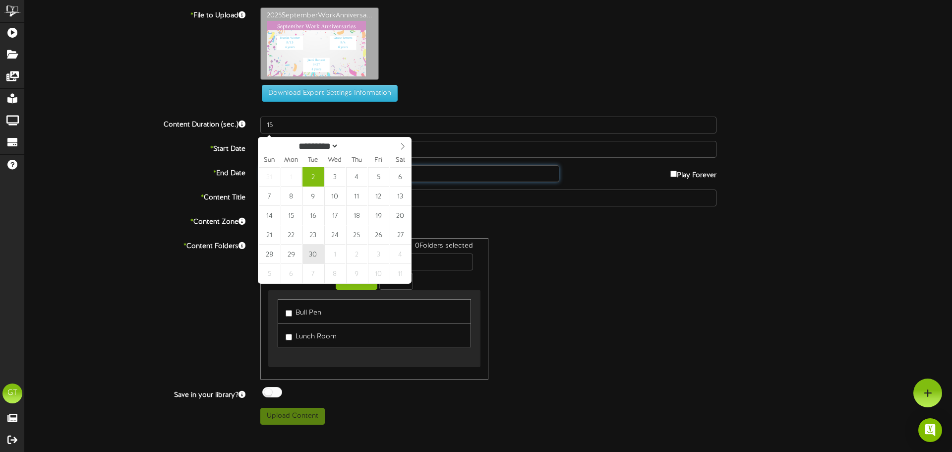
type input "**********"
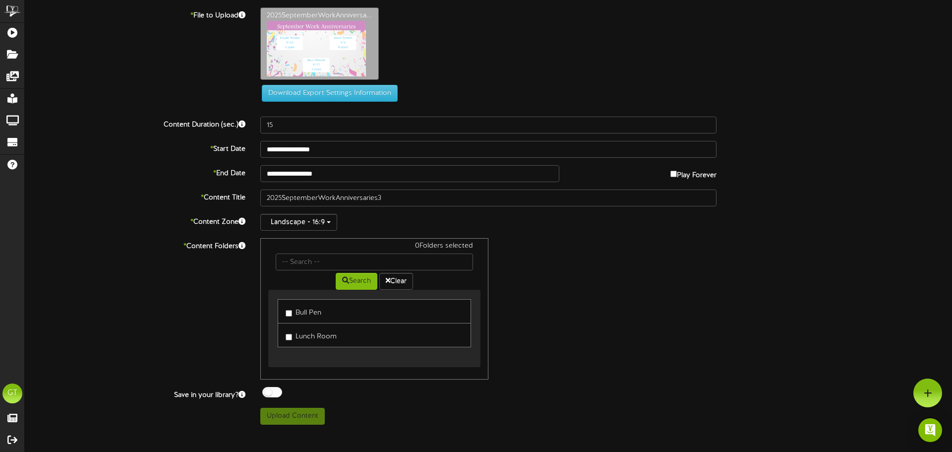
click at [685, 255] on div "0 Folders selected Search Clear Bull Pen Lunch Room" at bounding box center [488, 308] width 471 height 141
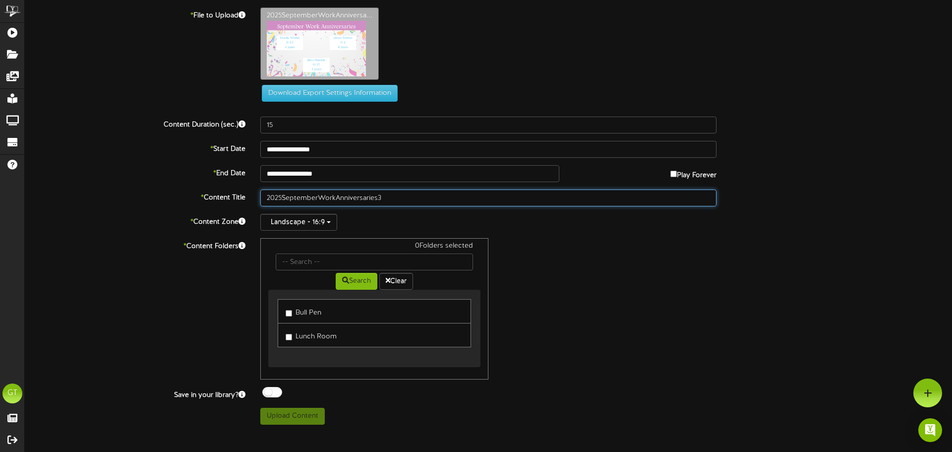
click at [282, 196] on input "2025SeptemberWorkAnniversaries3" at bounding box center [488, 197] width 456 height 17
click at [320, 197] on input "2025 SeptemberWorkAnniversaries3" at bounding box center [488, 197] width 456 height 17
click at [340, 198] on input "2025 September WorkAnniversaries3" at bounding box center [488, 197] width 456 height 17
click at [383, 200] on input "2025 September Work Anniversaries3" at bounding box center [488, 197] width 456 height 17
type input "2025 September Work Anniversaries 3"
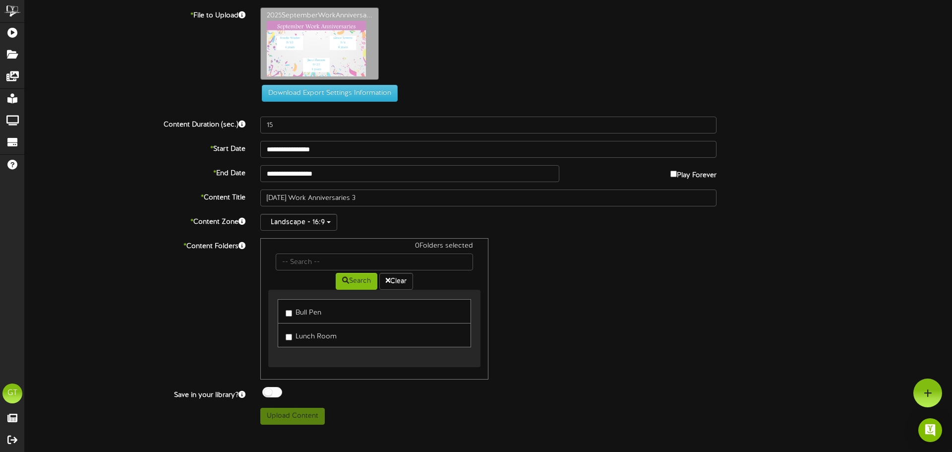
click at [310, 307] on label "Bull Pen" at bounding box center [304, 310] width 36 height 13
click at [309, 324] on link "Lunch Room" at bounding box center [374, 335] width 193 height 24
click at [312, 333] on label "Lunch Room" at bounding box center [311, 334] width 51 height 13
click at [304, 414] on button "Upload Content" at bounding box center [292, 416] width 64 height 17
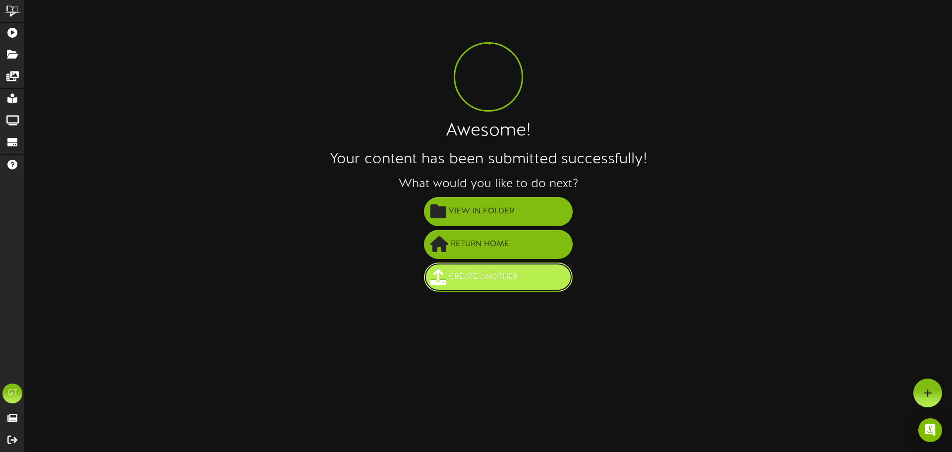
click at [496, 280] on span "Create Another" at bounding box center [483, 277] width 74 height 16
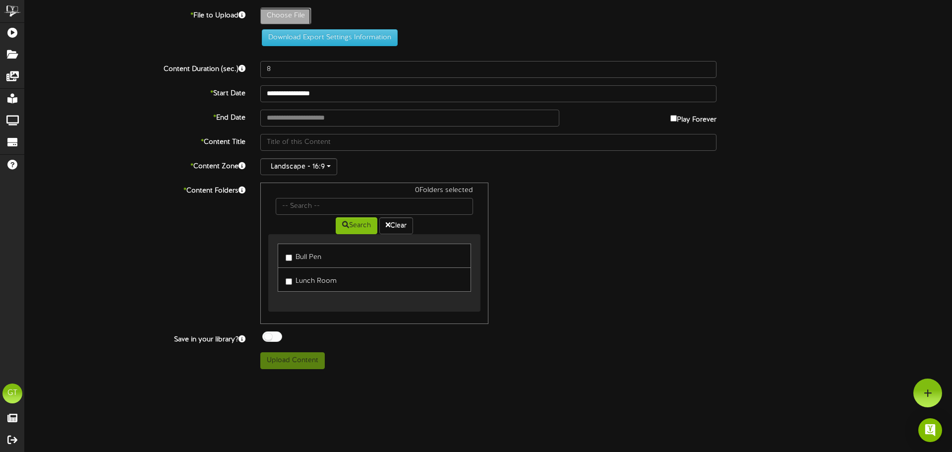
type input "**********"
type input "2025SeptemberWorkAnniversaries4"
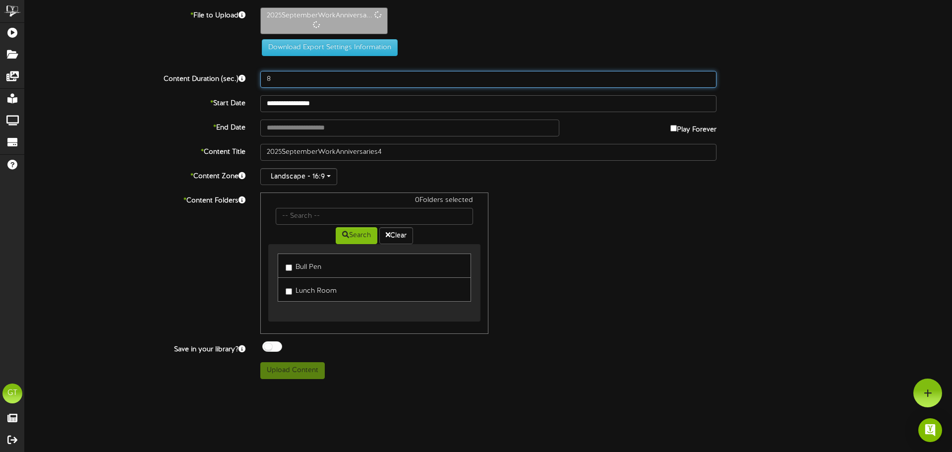
click at [317, 81] on input "8" at bounding box center [488, 79] width 456 height 17
type input "15"
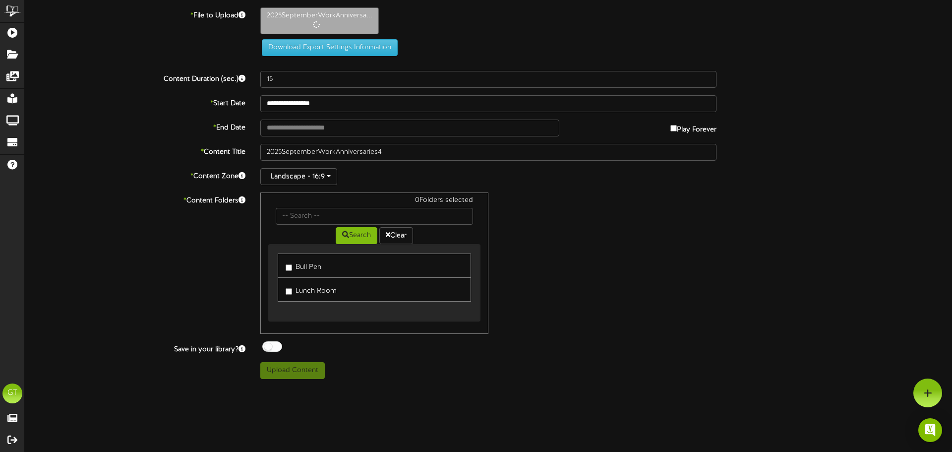
click at [678, 127] on label "Play Forever" at bounding box center [693, 127] width 46 height 15
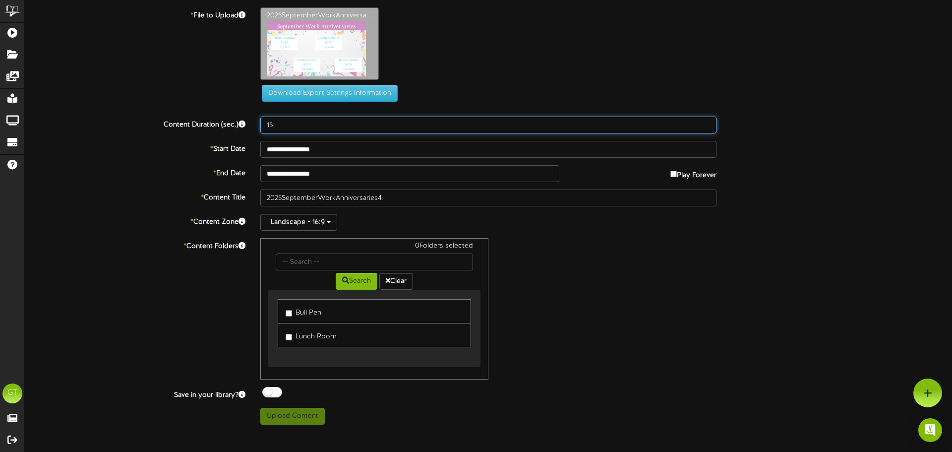
click at [514, 130] on input "15" at bounding box center [488, 125] width 456 height 17
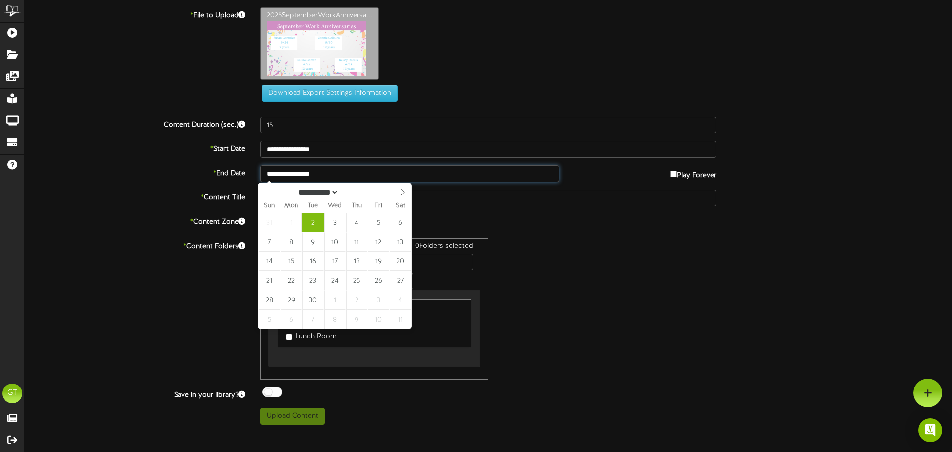
click at [503, 174] on input "**********" at bounding box center [409, 173] width 299 height 17
type input "**********"
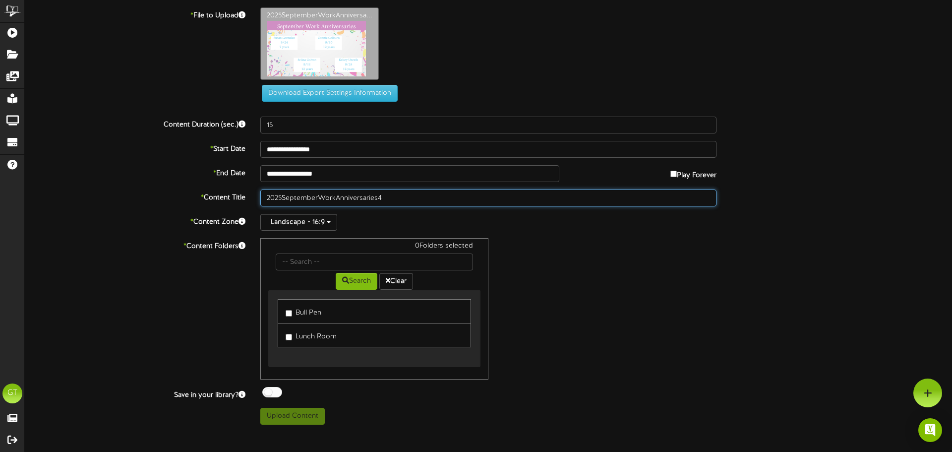
click at [284, 200] on input "2025SeptemberWorkAnniversaries4" at bounding box center [488, 197] width 456 height 17
click at [321, 197] on input "2025 SeptemberWorkAnniversaries4" at bounding box center [488, 197] width 456 height 17
click at [340, 197] on input "[DATE] WorkAnniversaries4" at bounding box center [488, 197] width 456 height 17
click at [383, 199] on input "[DATE] Work Anniversaries4" at bounding box center [488, 197] width 456 height 17
type input "[DATE] Work Anniversaries 4"
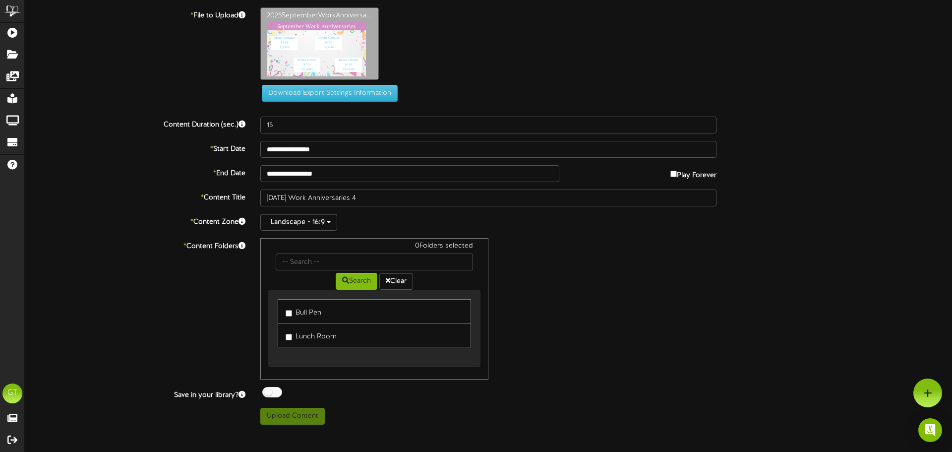
click at [308, 315] on label "Bull Pen" at bounding box center [304, 310] width 36 height 13
click at [310, 331] on label "Lunch Room" at bounding box center [311, 334] width 51 height 13
click at [301, 417] on button "Upload Content" at bounding box center [292, 416] width 64 height 17
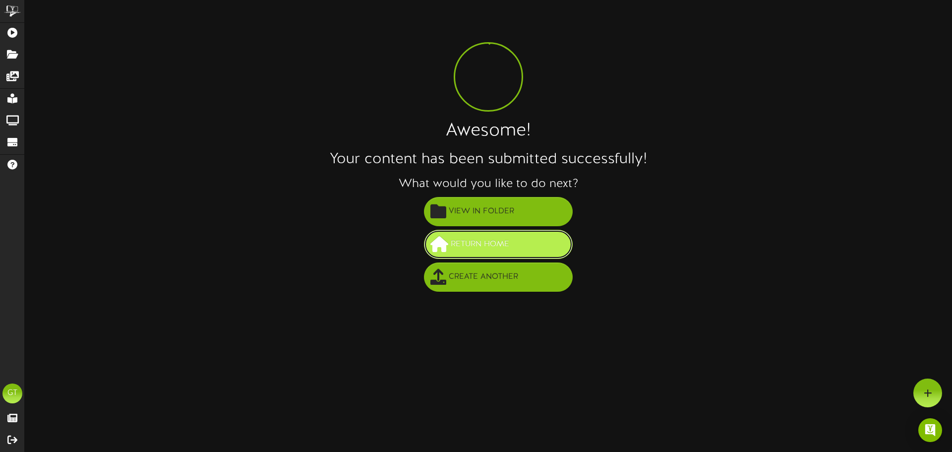
click at [467, 245] on span "Return Home" at bounding box center [479, 244] width 63 height 16
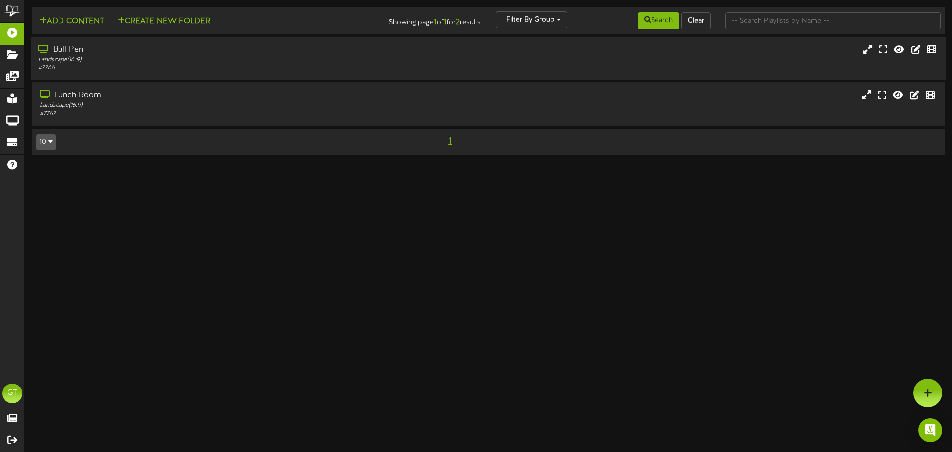
click at [208, 65] on div "# 7766" at bounding box center [221, 68] width 366 height 8
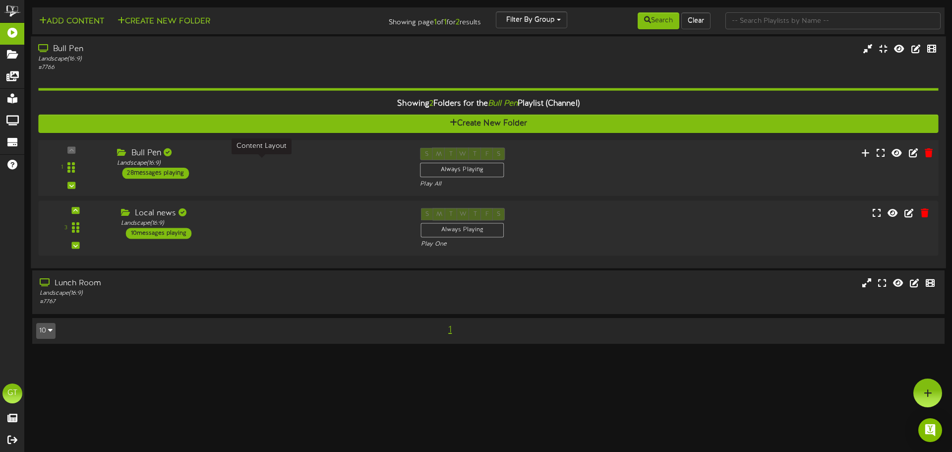
click at [270, 162] on div "Landscape ( 16:9 )" at bounding box center [261, 163] width 288 height 8
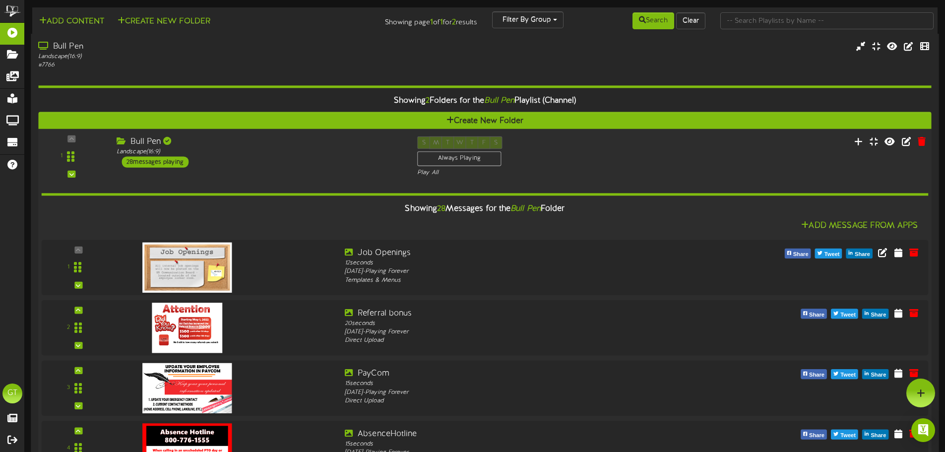
click at [343, 165] on div "Bull Pen Landscape ( 16:9 ) 28 messages playing" at bounding box center [259, 151] width 301 height 31
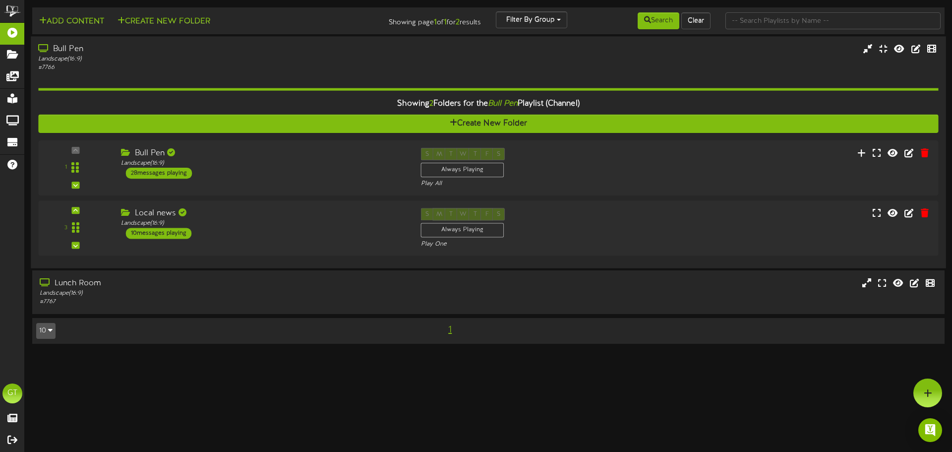
click at [269, 57] on div "Landscape ( 16:9 )" at bounding box center [221, 59] width 366 height 8
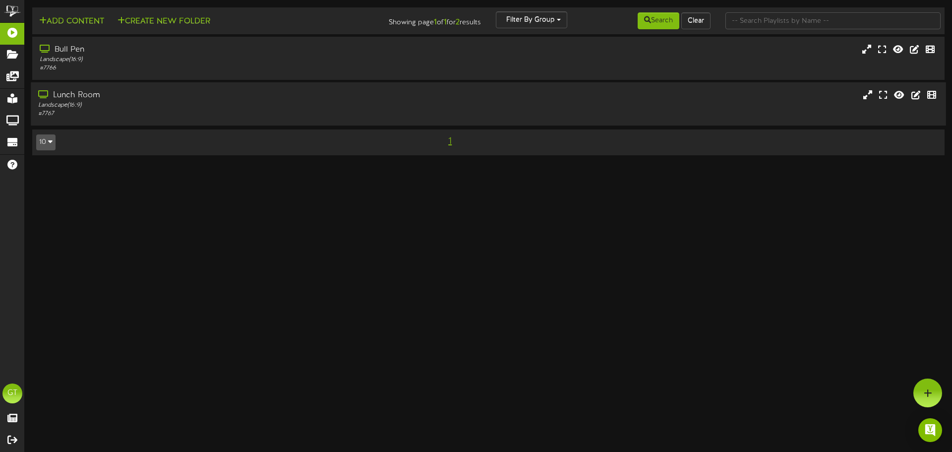
click at [254, 104] on div "Landscape ( 16:9 )" at bounding box center [221, 105] width 366 height 8
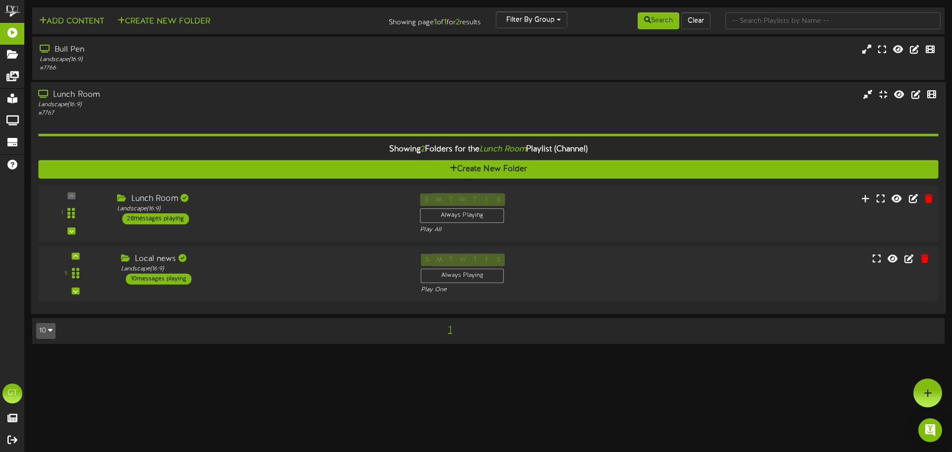
click at [301, 201] on div "Lunch Room" at bounding box center [261, 198] width 288 height 11
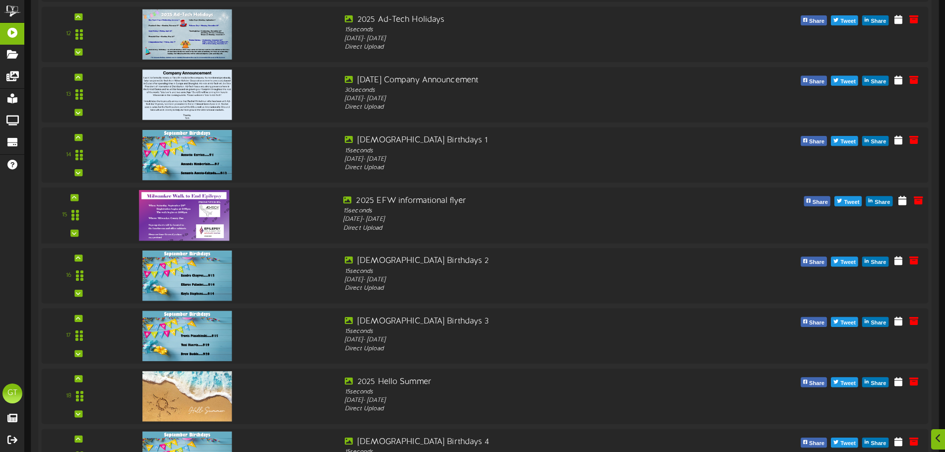
scroll to position [992, 0]
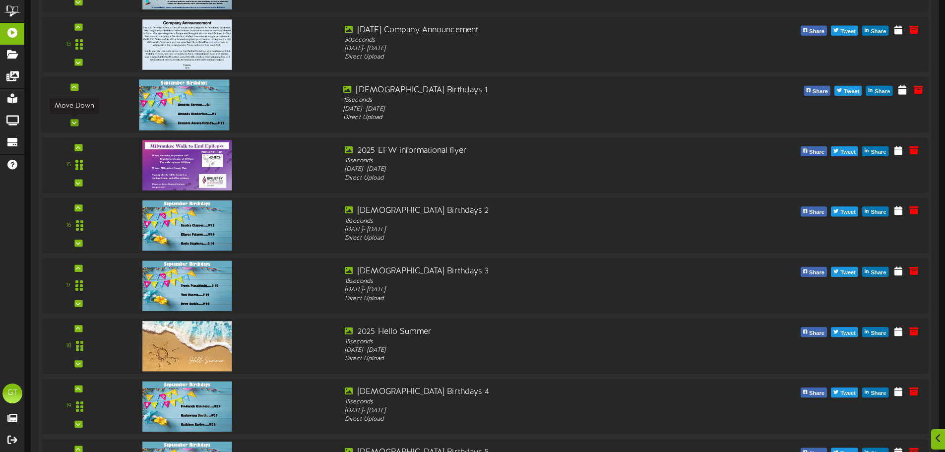
click at [75, 121] on icon at bounding box center [74, 122] width 4 height 5
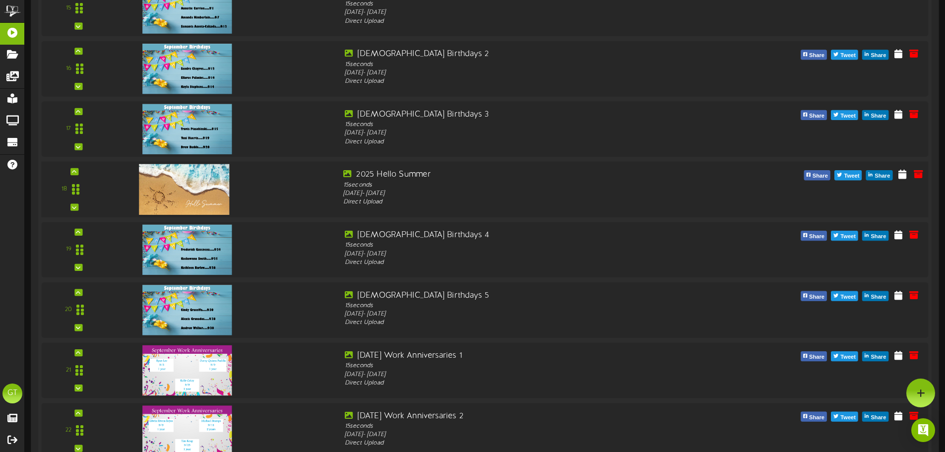
scroll to position [1075, 0]
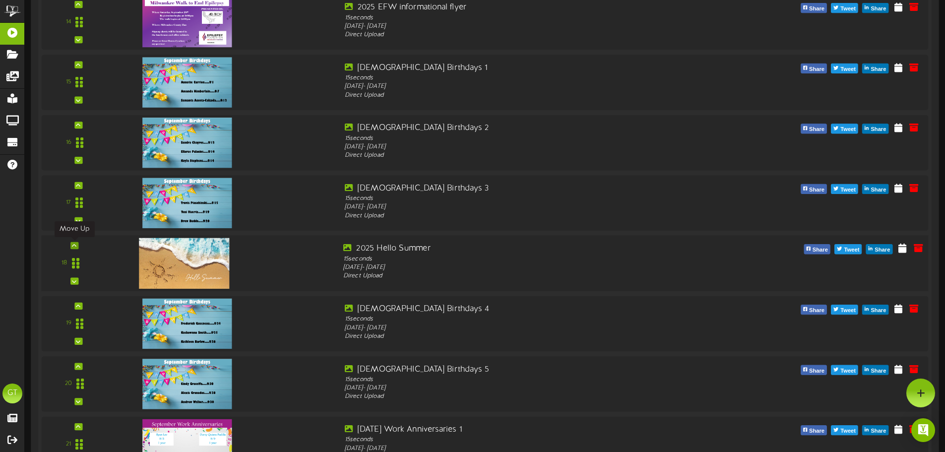
click at [72, 243] on icon at bounding box center [74, 245] width 4 height 5
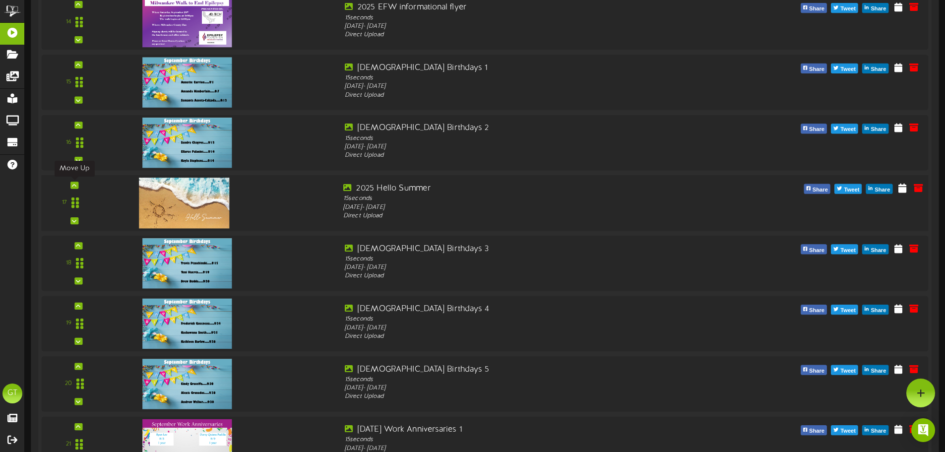
click at [75, 184] on icon at bounding box center [74, 184] width 4 height 5
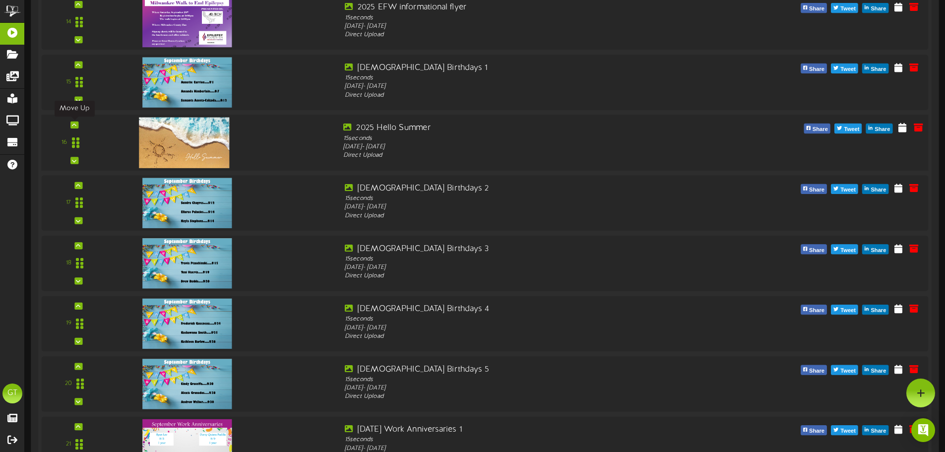
click at [73, 123] on icon at bounding box center [74, 124] width 4 height 5
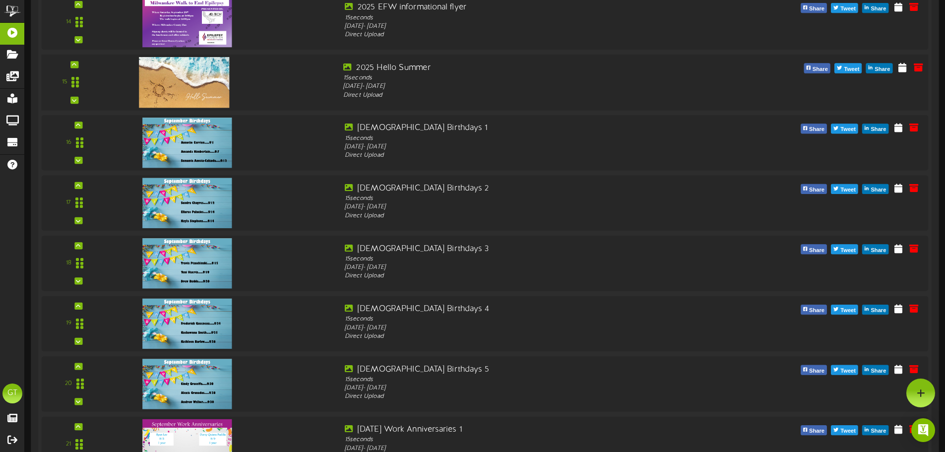
click at [78, 62] on div "15" at bounding box center [75, 82] width 60 height 41
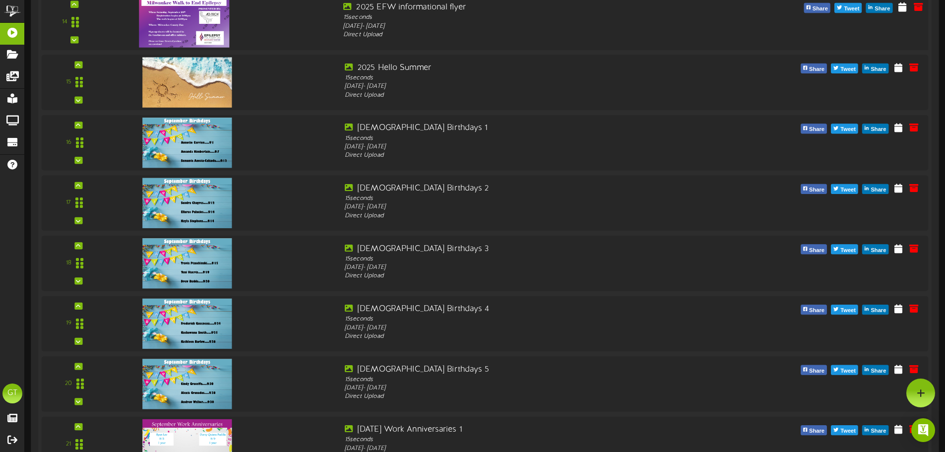
scroll to position [909, 0]
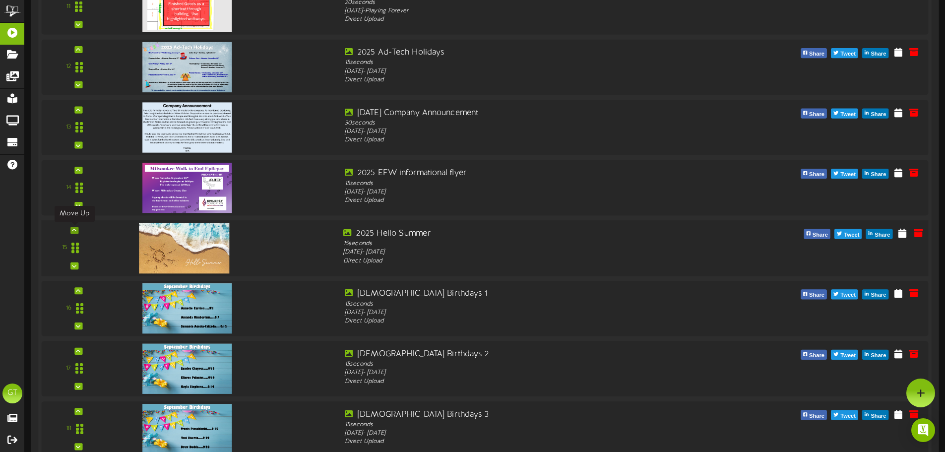
click at [74, 230] on icon at bounding box center [74, 230] width 4 height 5
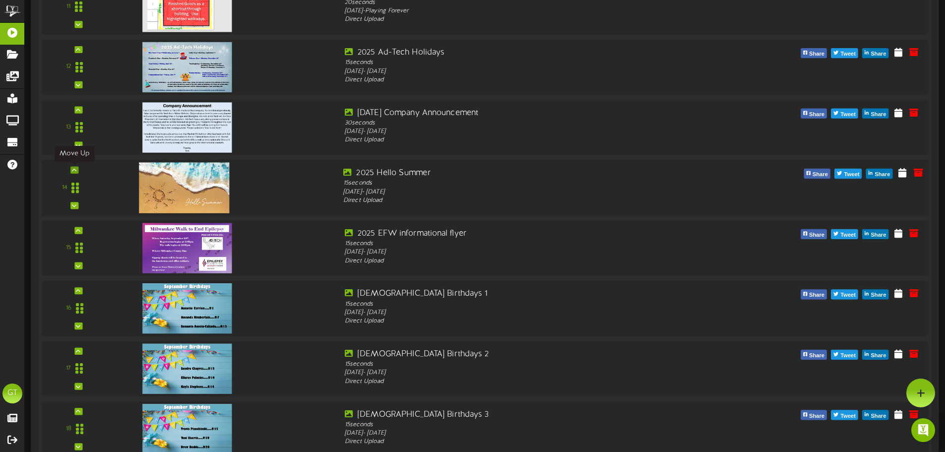
click at [72, 170] on div at bounding box center [74, 170] width 8 height 7
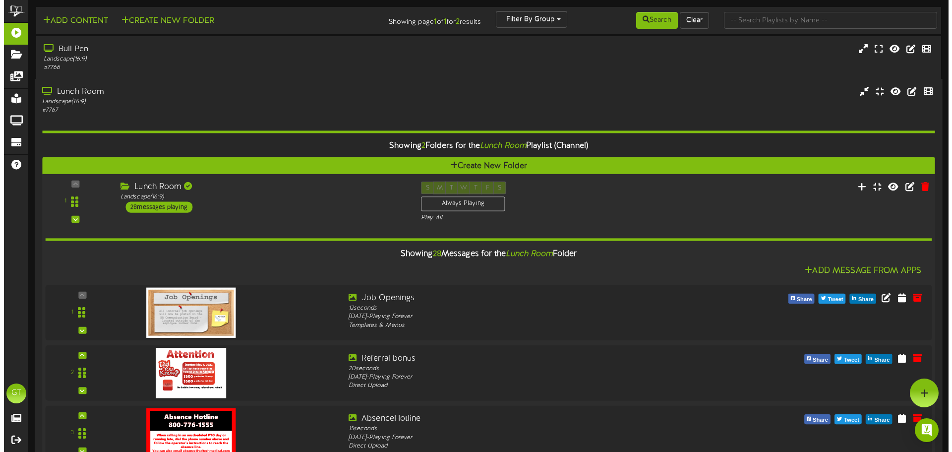
scroll to position [0, 0]
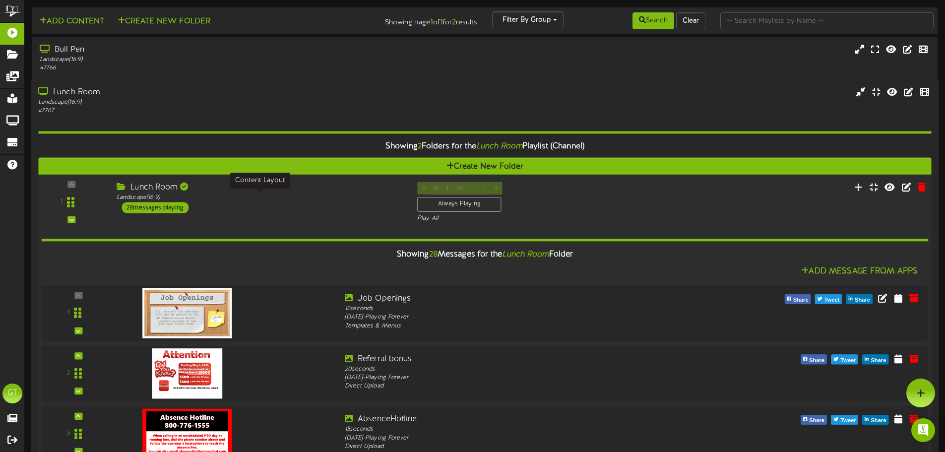
click at [285, 198] on div "Landscape ( 16:9 )" at bounding box center [260, 197] width 286 height 8
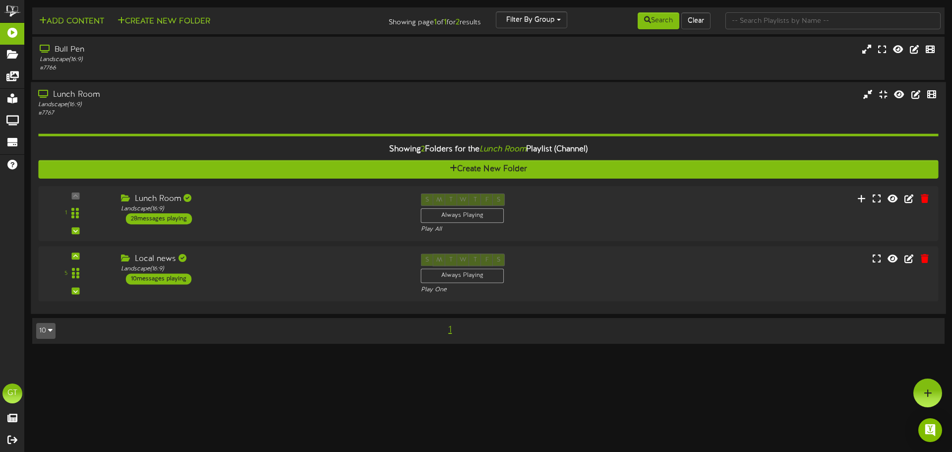
click at [211, 111] on div "# 7767" at bounding box center [221, 114] width 366 height 8
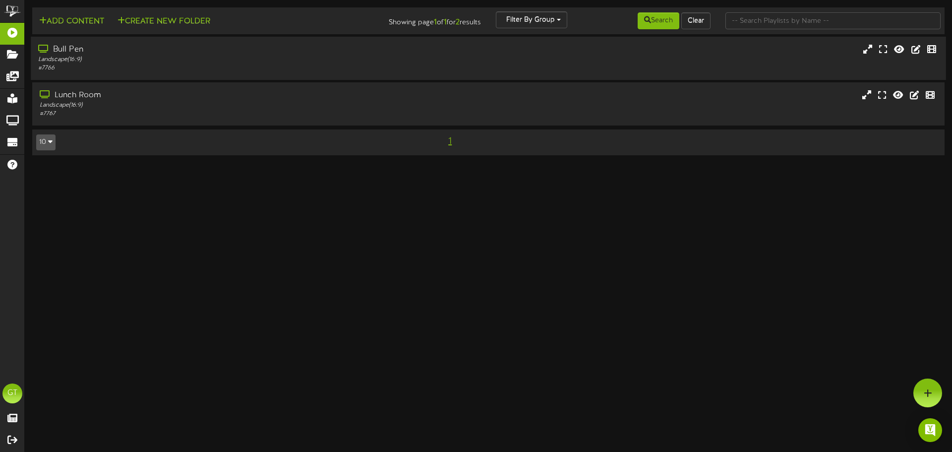
click at [223, 53] on div "Bull Pen" at bounding box center [221, 49] width 366 height 11
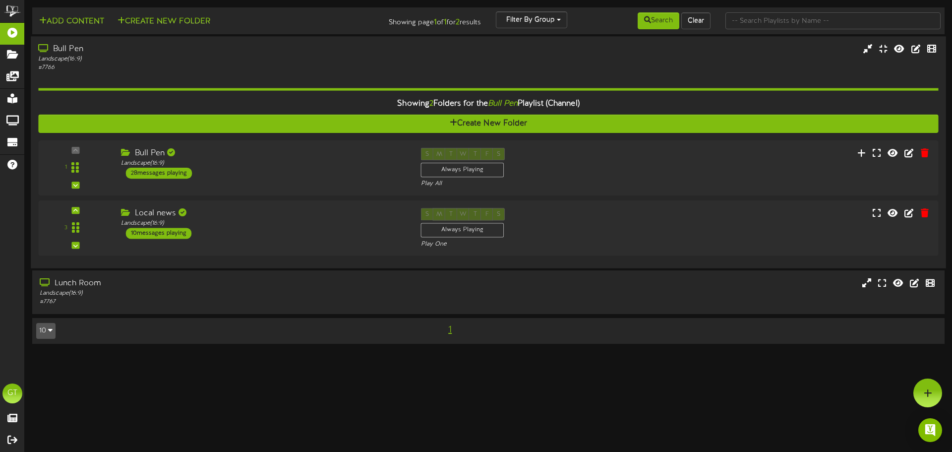
click at [300, 66] on div "# 7766" at bounding box center [221, 67] width 366 height 8
